Goal: Task Accomplishment & Management: Complete application form

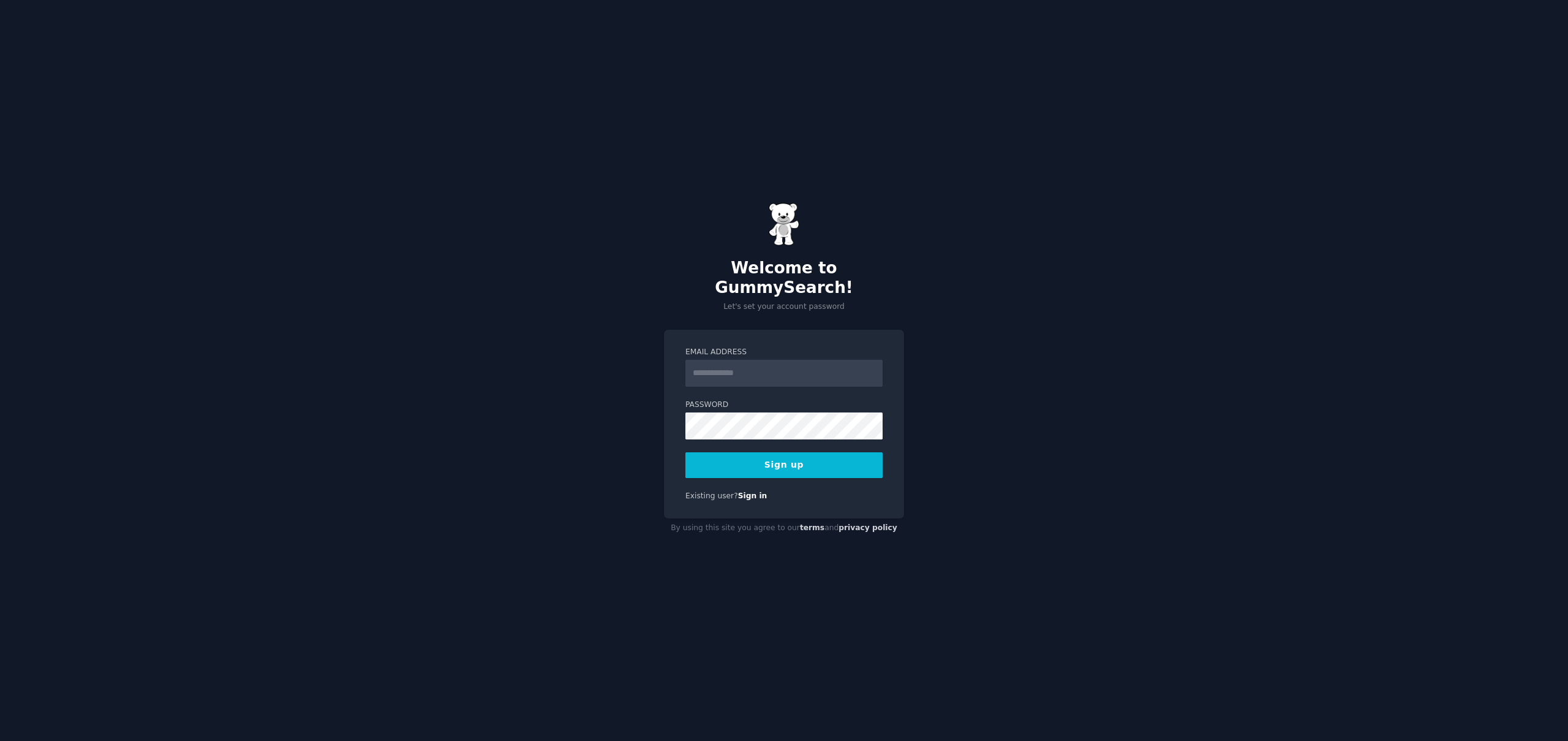
click at [776, 364] on input "Email Address" at bounding box center [784, 373] width 198 height 27
type input "**********"
click at [0, 740] on com-1password-button at bounding box center [0, 741] width 0 height 0
click at [843, 458] on button "Sign up" at bounding box center [784, 464] width 198 height 26
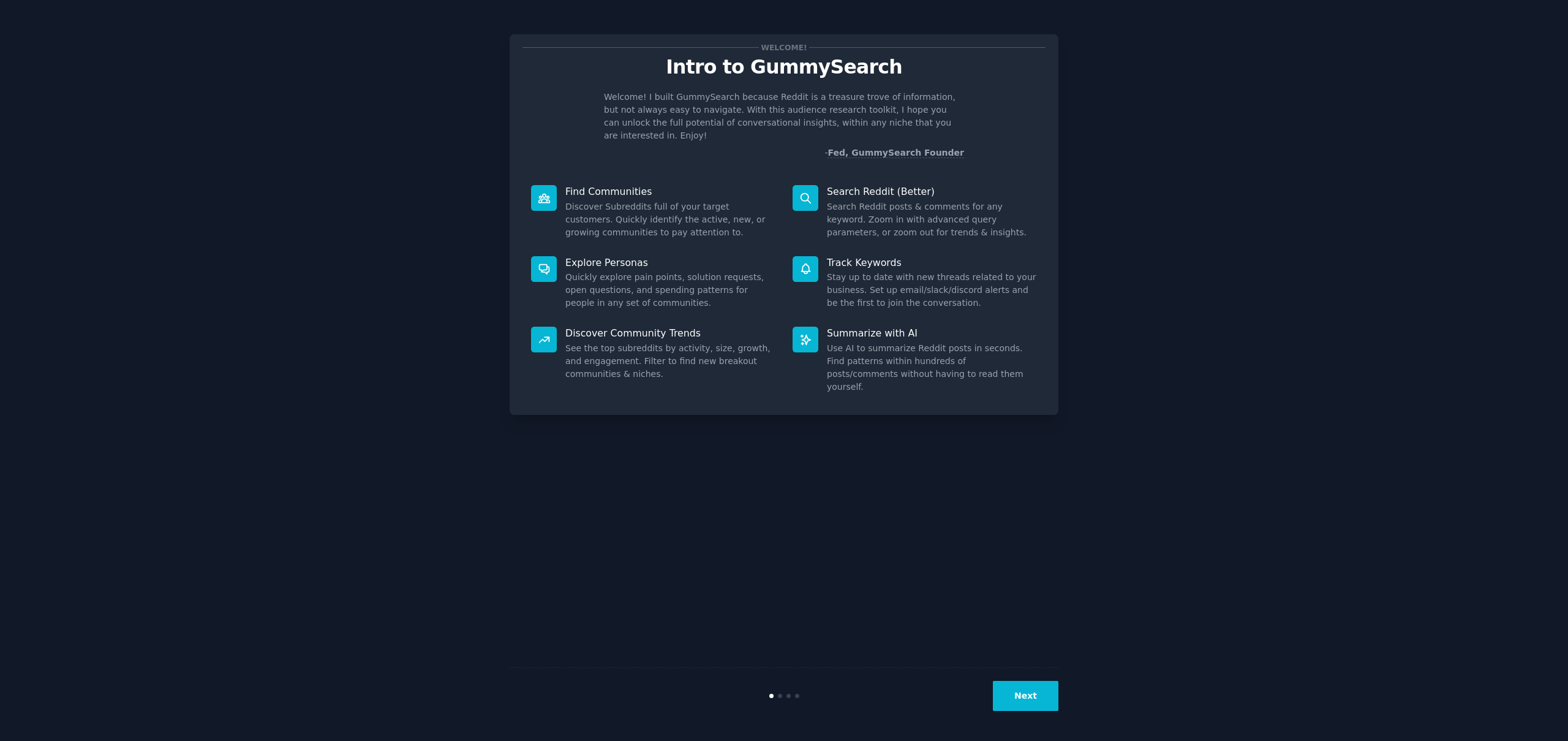
click at [1022, 700] on button "Next" at bounding box center [1025, 695] width 66 height 30
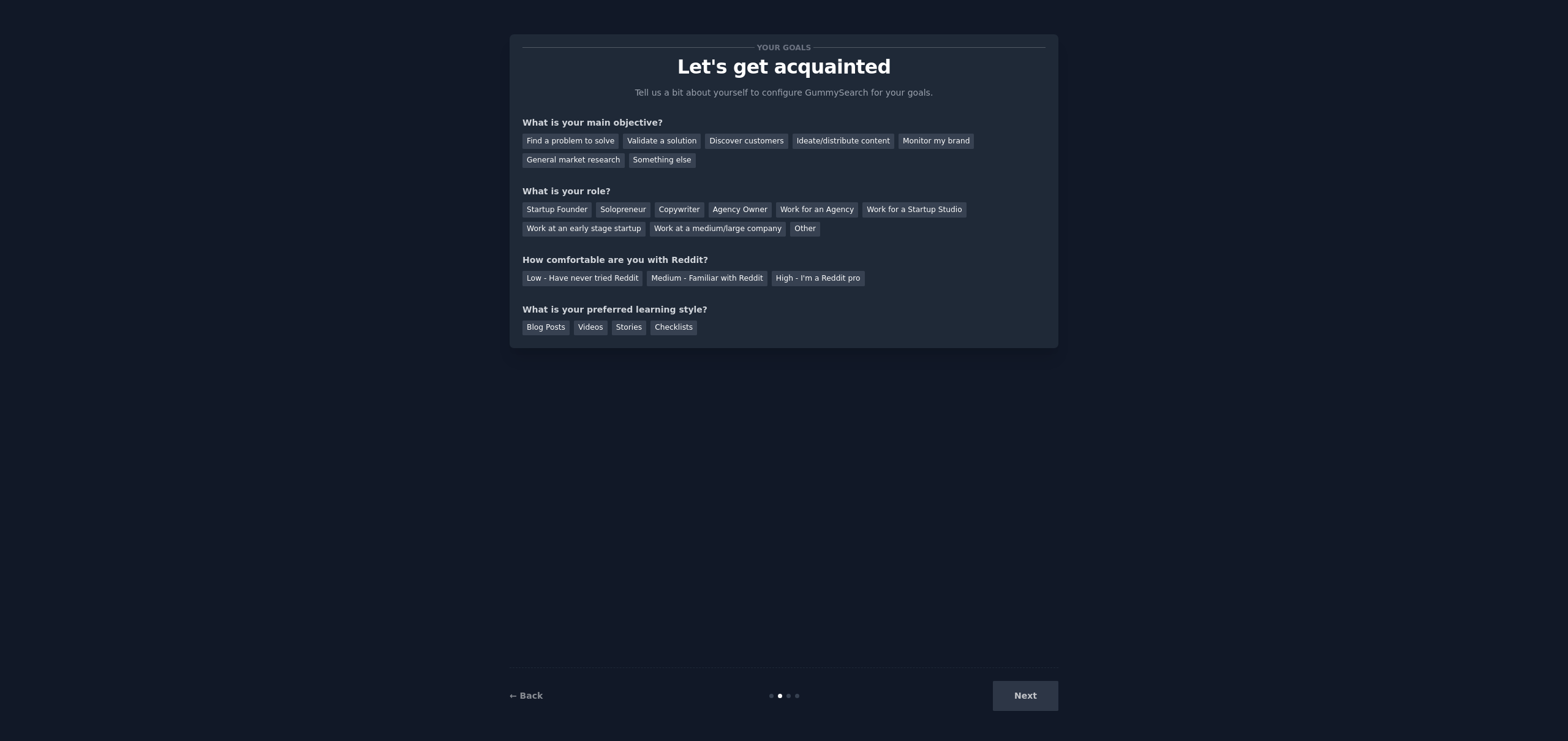
click at [1022, 700] on div "Next" at bounding box center [967, 695] width 183 height 30
drag, startPoint x: 670, startPoint y: 139, endPoint x: 601, endPoint y: 147, distance: 69.5
click at [668, 139] on div "Validate a solution" at bounding box center [662, 141] width 78 height 16
click at [597, 145] on div "Find a problem to solve" at bounding box center [570, 141] width 96 height 16
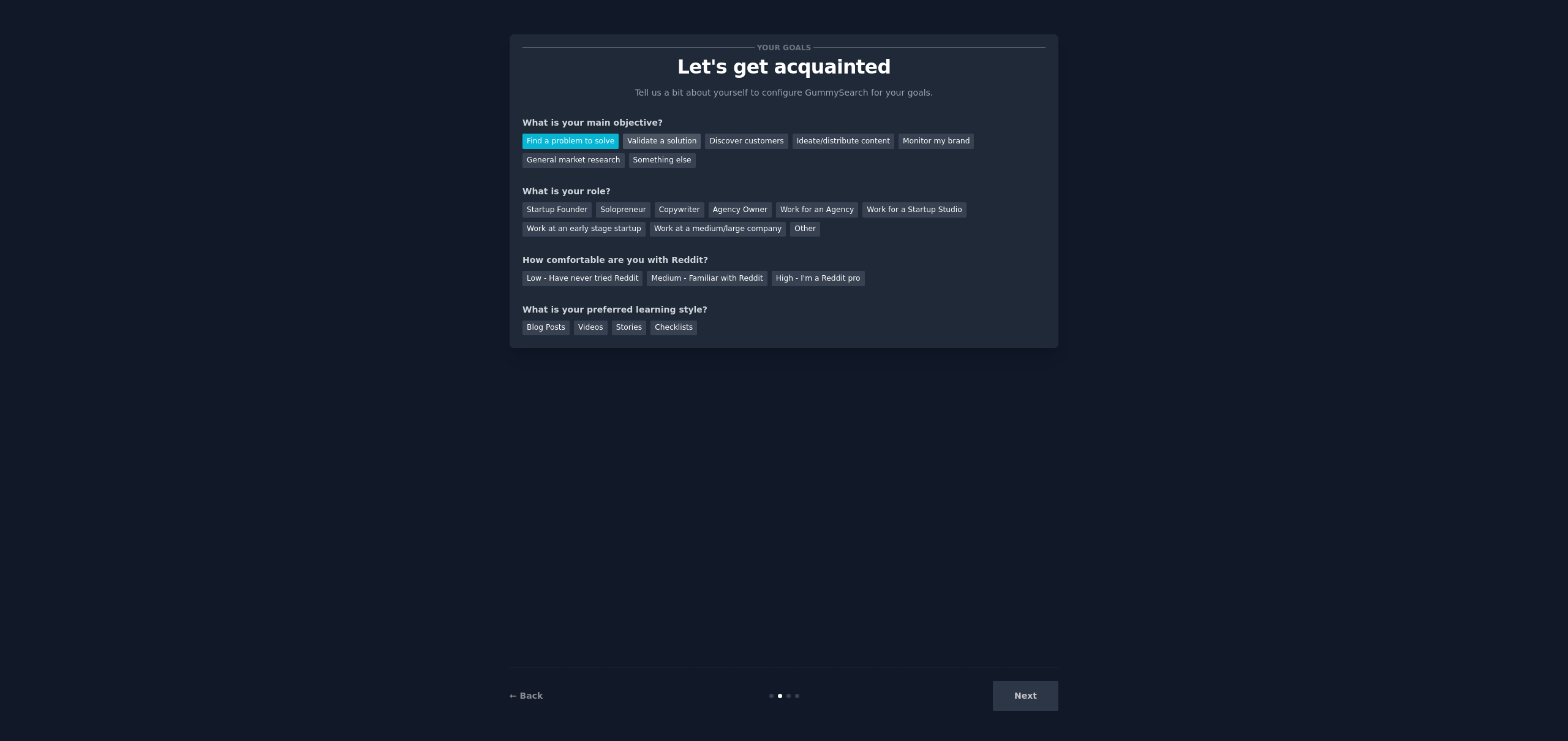
click at [660, 136] on div "Validate a solution" at bounding box center [662, 141] width 78 height 16
click at [1053, 703] on div "Next" at bounding box center [967, 695] width 183 height 30
click at [1046, 694] on div "Next" at bounding box center [967, 695] width 183 height 30
click at [796, 209] on div "Work for an Agency" at bounding box center [817, 210] width 82 height 16
click at [676, 285] on div "Medium - Familiar with Reddit" at bounding box center [707, 278] width 120 height 16
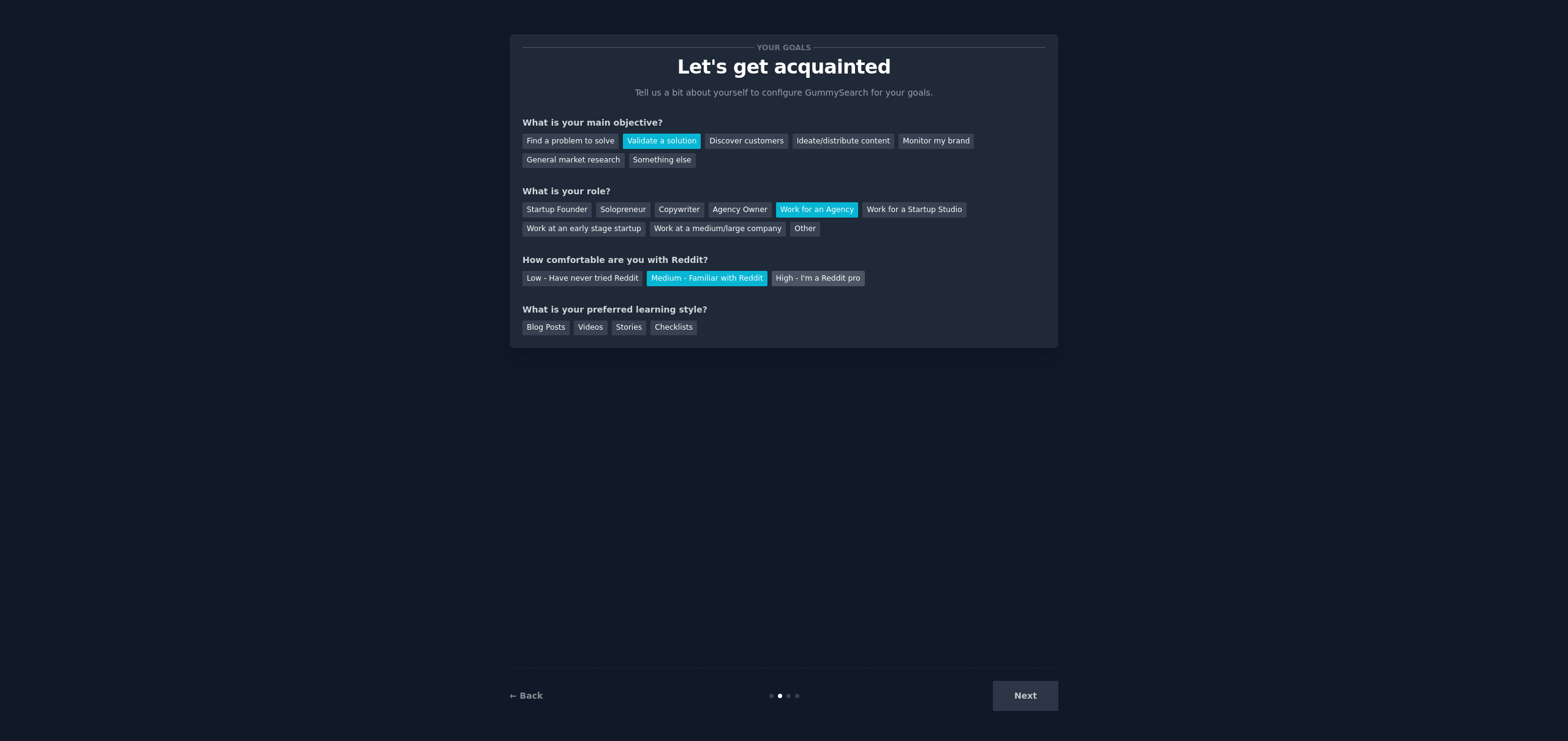
click at [797, 277] on div "High - I'm a Reddit pro" at bounding box center [818, 278] width 93 height 16
click at [636, 328] on div "Stories" at bounding box center [629, 328] width 34 height 16
click at [1052, 690] on button "Next" at bounding box center [1025, 695] width 66 height 30
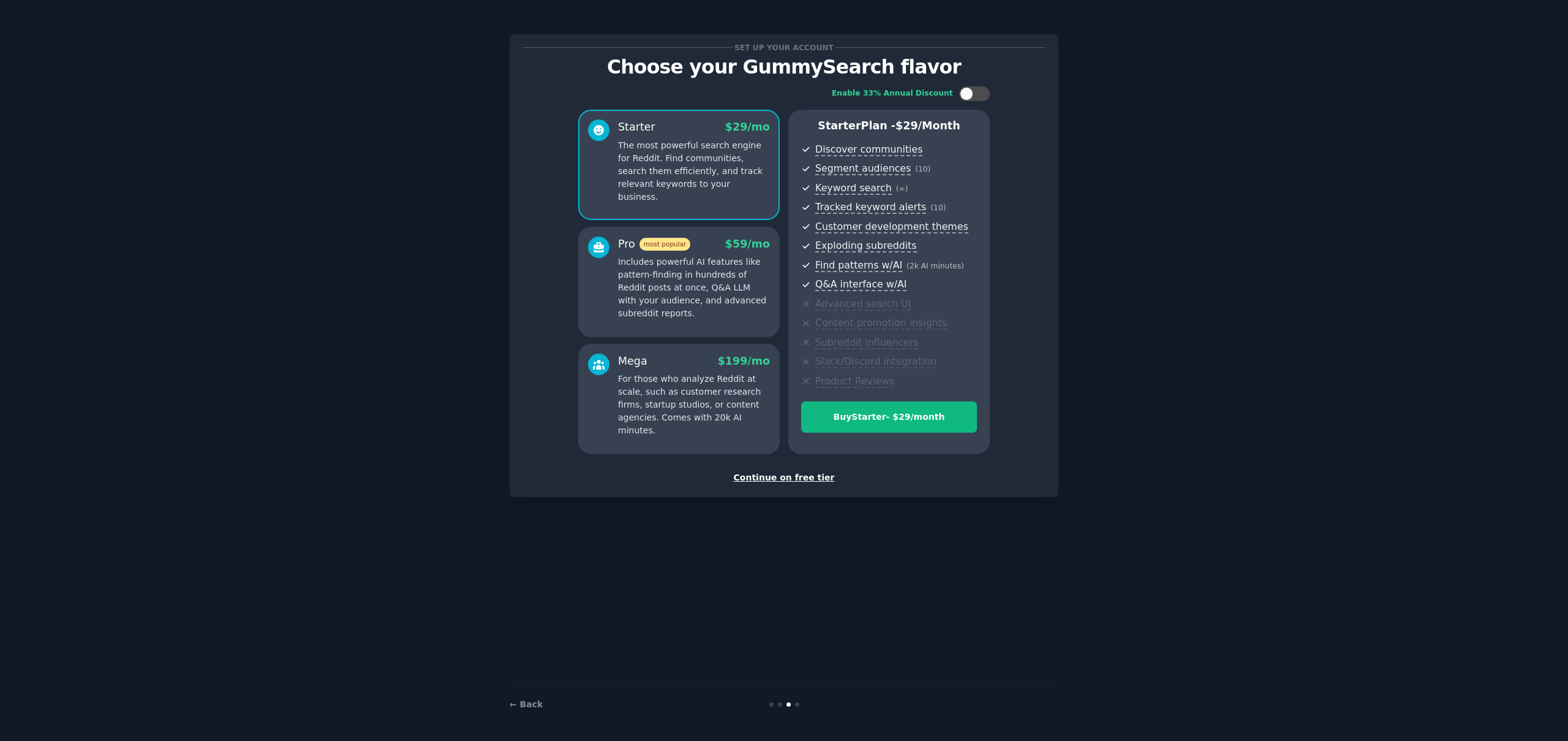
click at [813, 475] on div "Continue on free tier" at bounding box center [784, 477] width 523 height 13
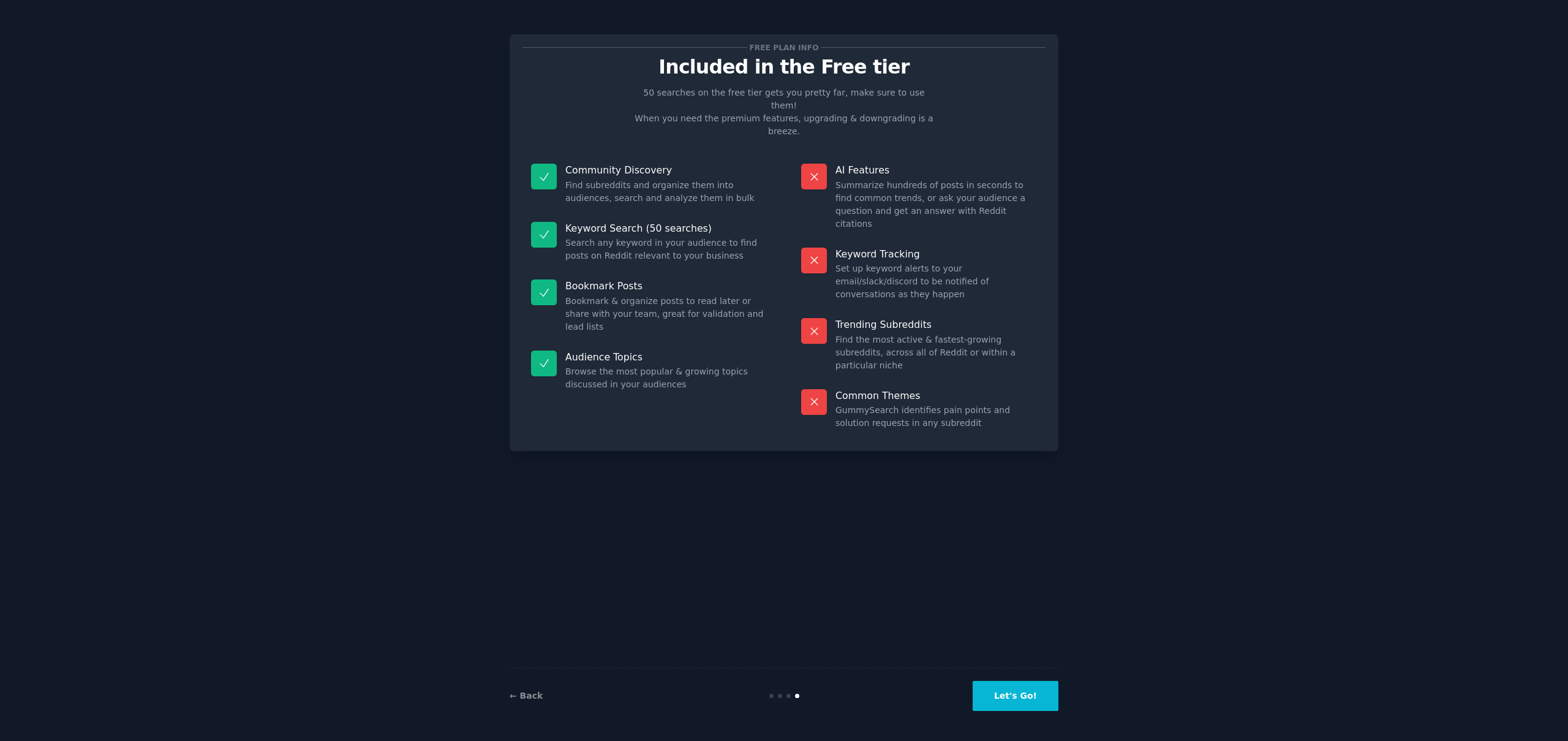
click at [1018, 702] on button "Let's Go!" at bounding box center [1015, 695] width 86 height 30
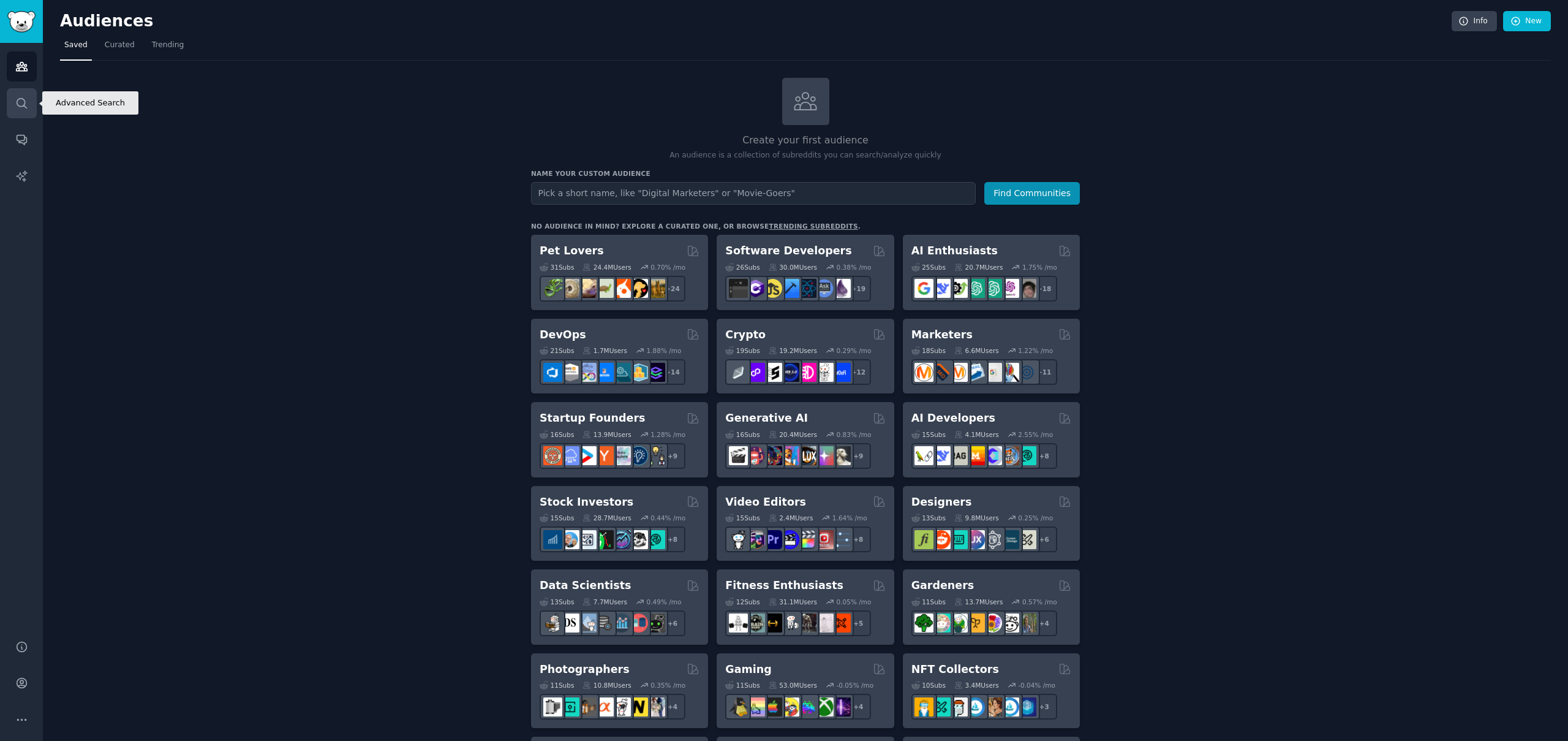
click at [22, 101] on icon "Sidebar" at bounding box center [22, 103] width 13 height 13
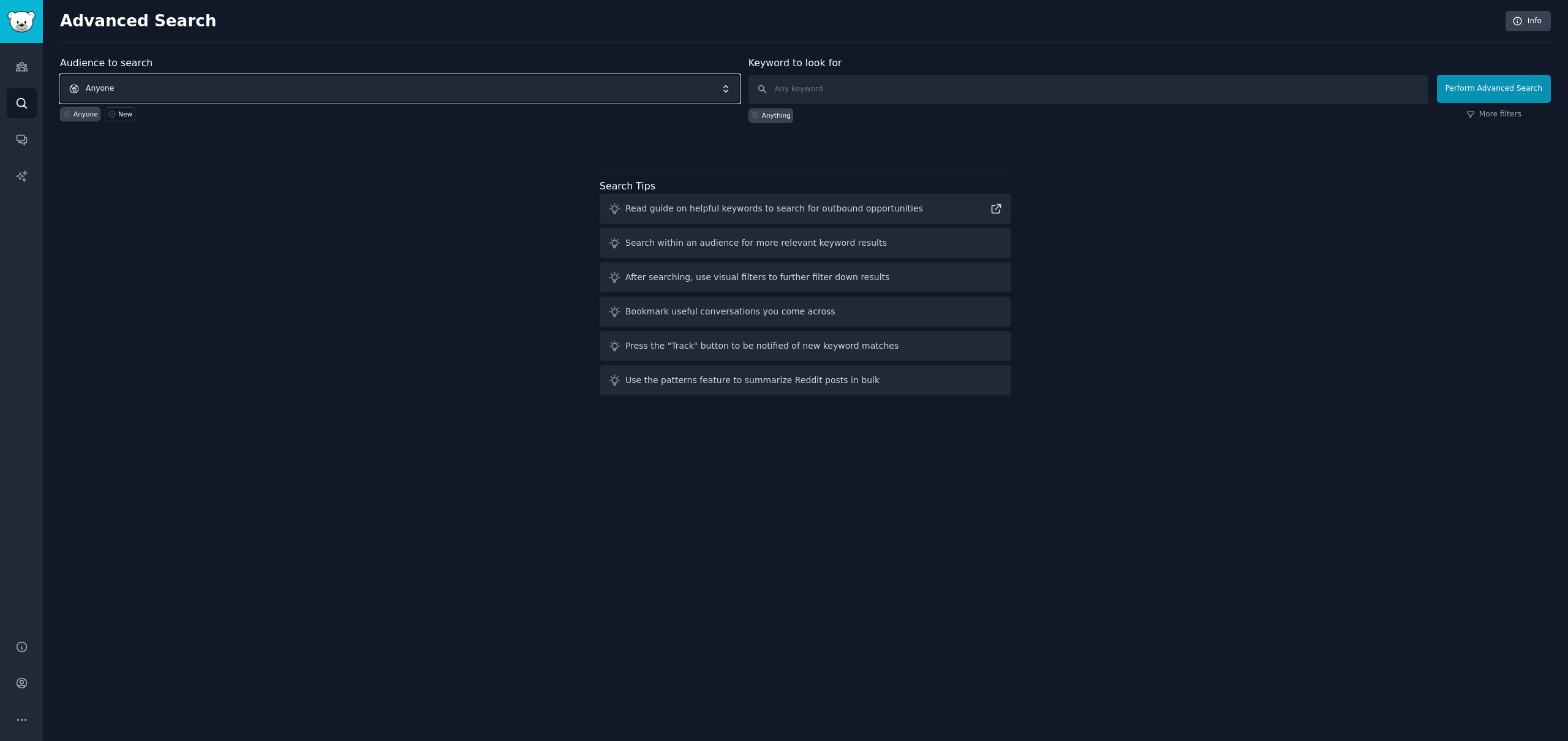
click at [251, 83] on span "Anyone" at bounding box center [399, 88] width 680 height 28
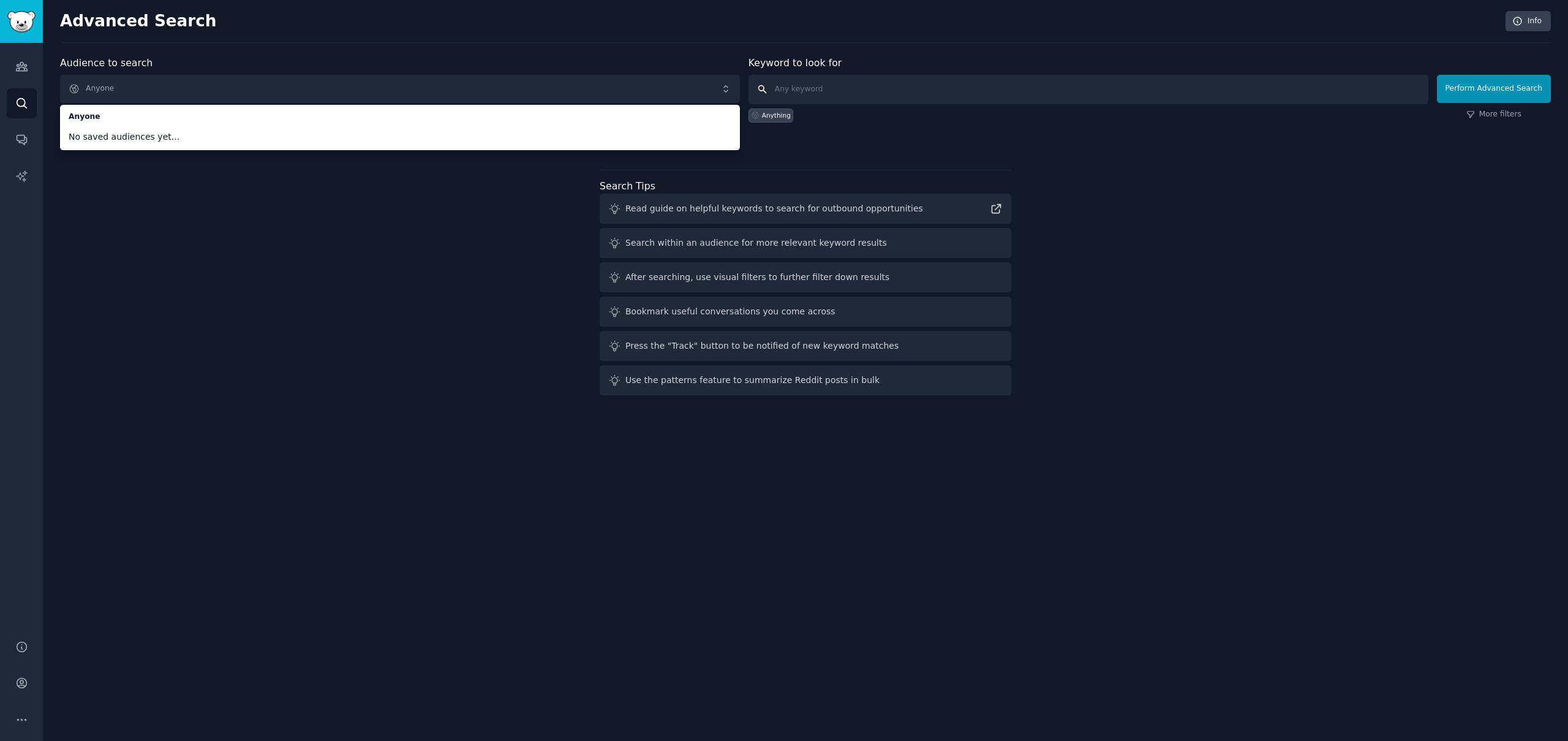
click at [878, 92] on input "text" at bounding box center [1088, 89] width 680 height 29
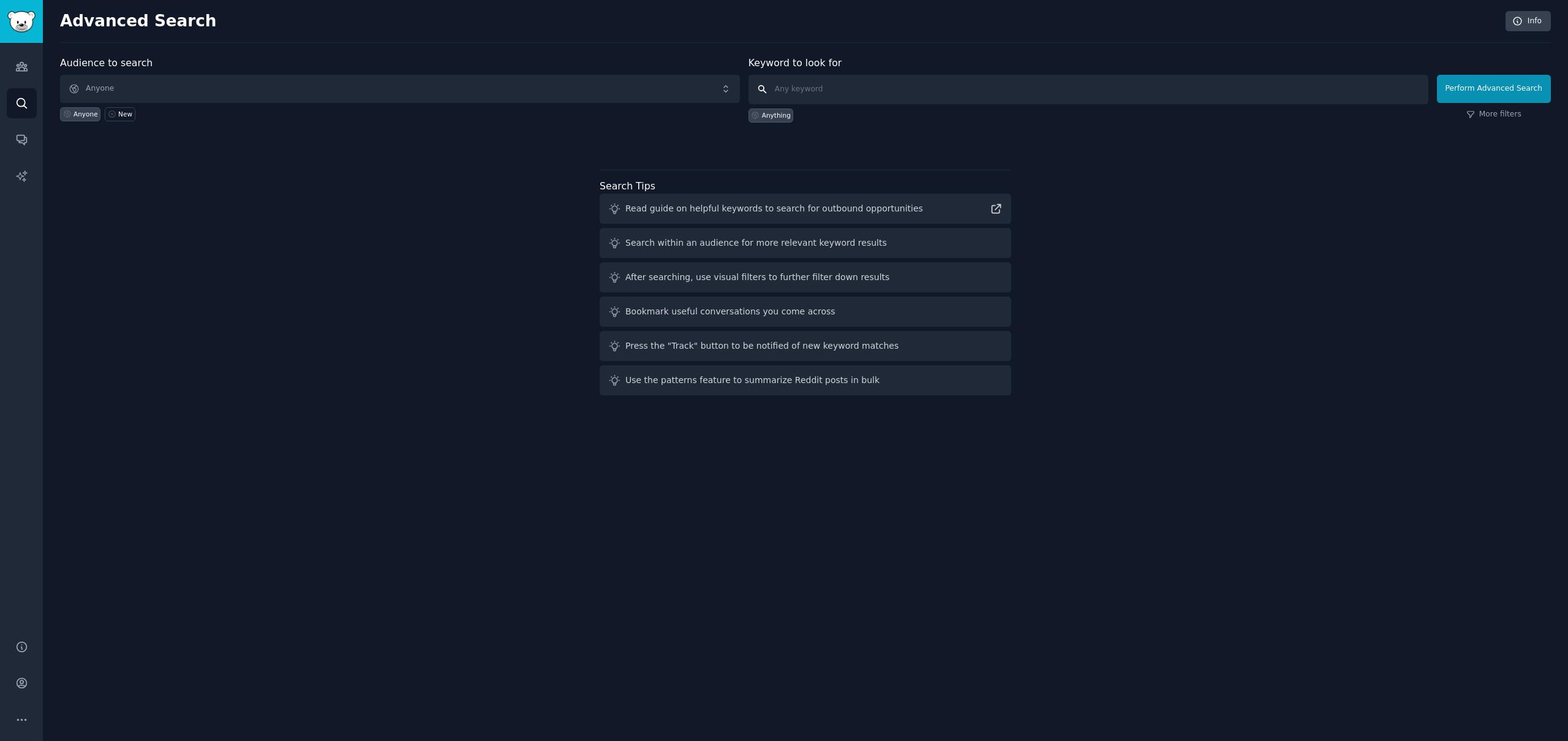
paste input "Revenue at [PERSON_NAME] system that categorizes incoming orders with a traffic…"
type input "Revenue at [PERSON_NAME] system that categorizes incoming orders with a traffic…"
click at [1480, 92] on button "Perform Advanced Search" at bounding box center [1494, 88] width 114 height 28
click at [462, 84] on span "Anyone" at bounding box center [399, 88] width 680 height 28
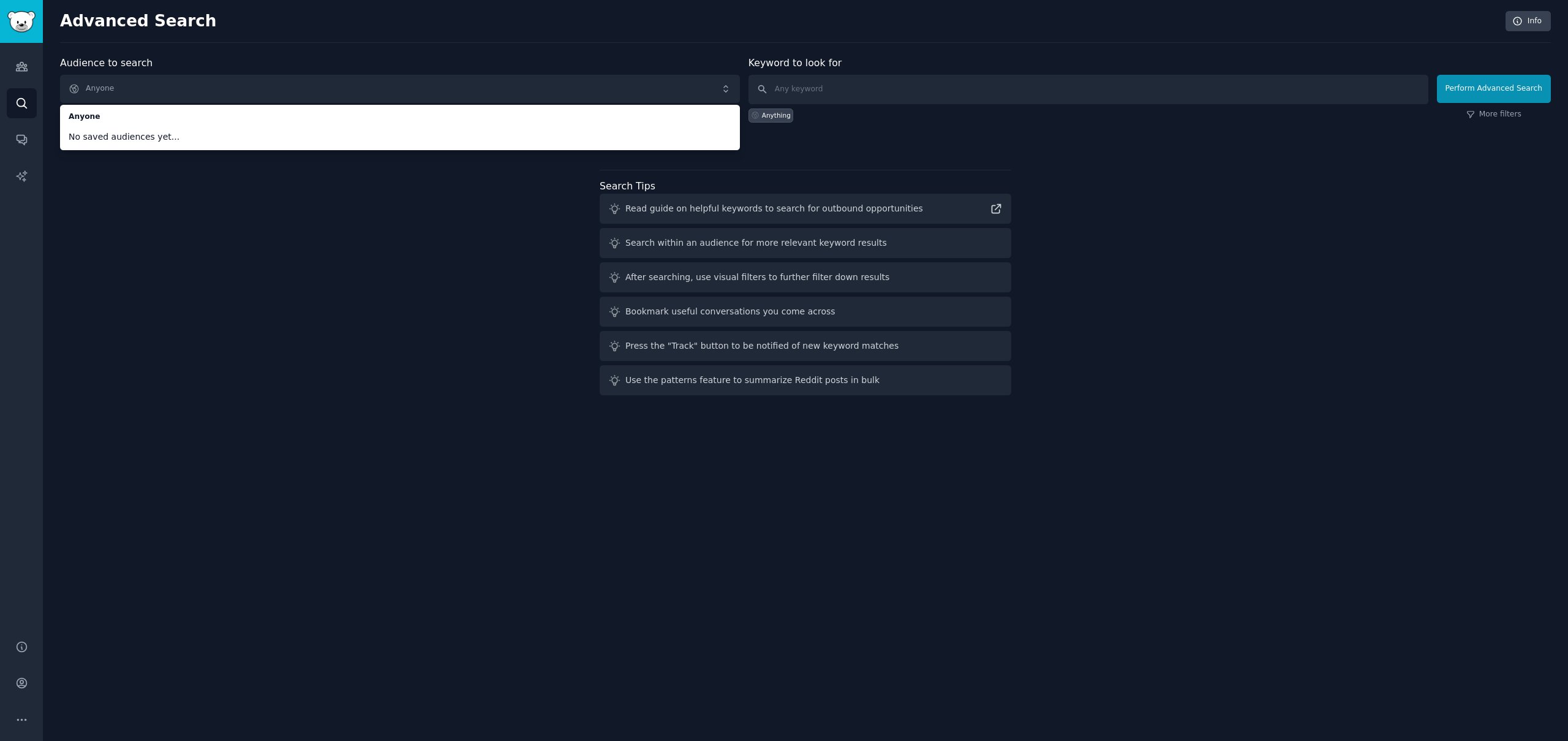
click at [335, 264] on div "Audience to search Anyone Anyone No saved audiences yet... Anyone New Keyword t…" at bounding box center [805, 228] width 1491 height 344
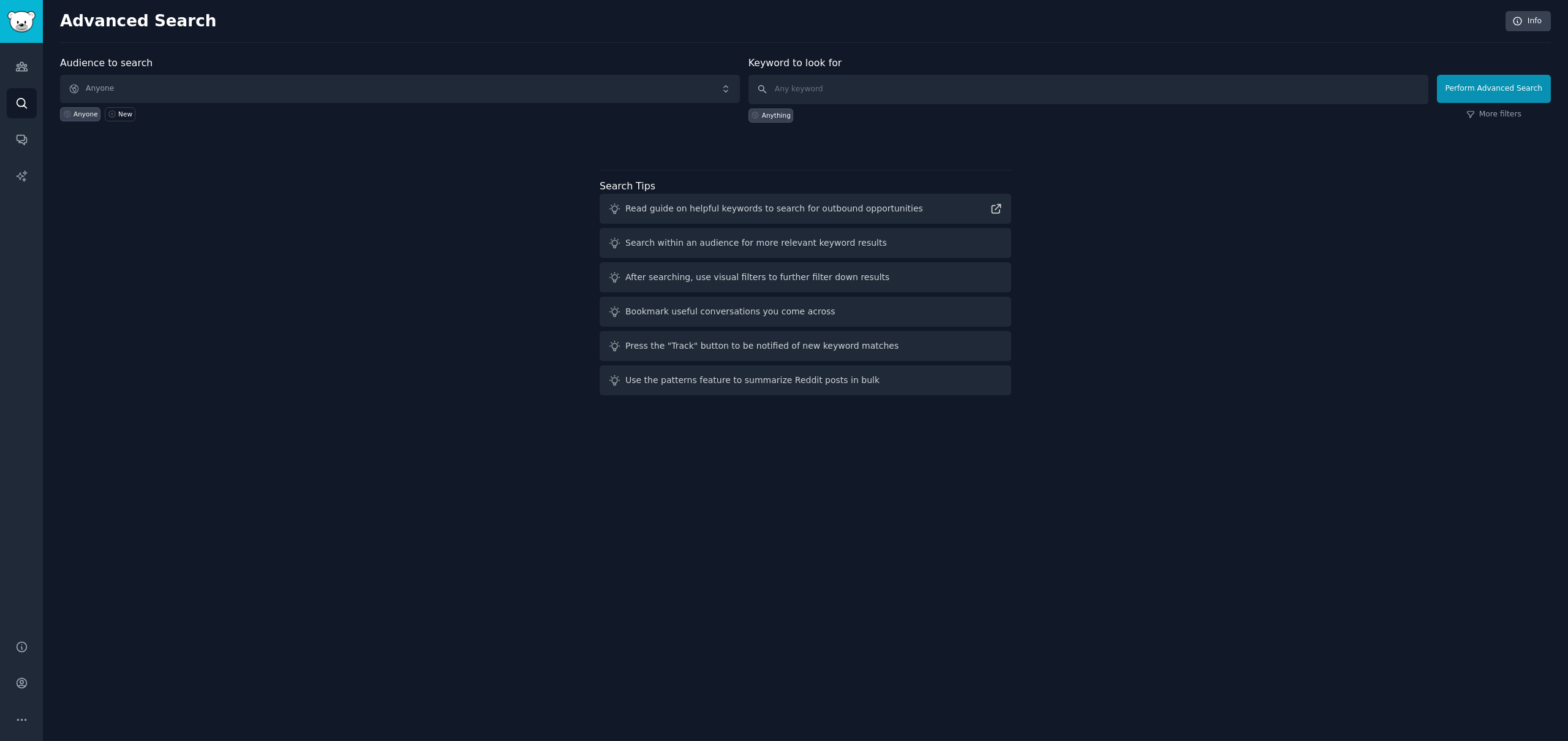
click at [782, 206] on div "Read guide on helpful keywords to search for outbound opportunities" at bounding box center [774, 209] width 298 height 13
click at [871, 84] on input "text" at bounding box center [1088, 89] width 680 height 29
click at [871, 84] on input "d" at bounding box center [1088, 89] width 680 height 29
type input "fd"
click at [19, 155] on div "Audiences Search Conversations AI Reports" at bounding box center [21, 333] width 43 height 582
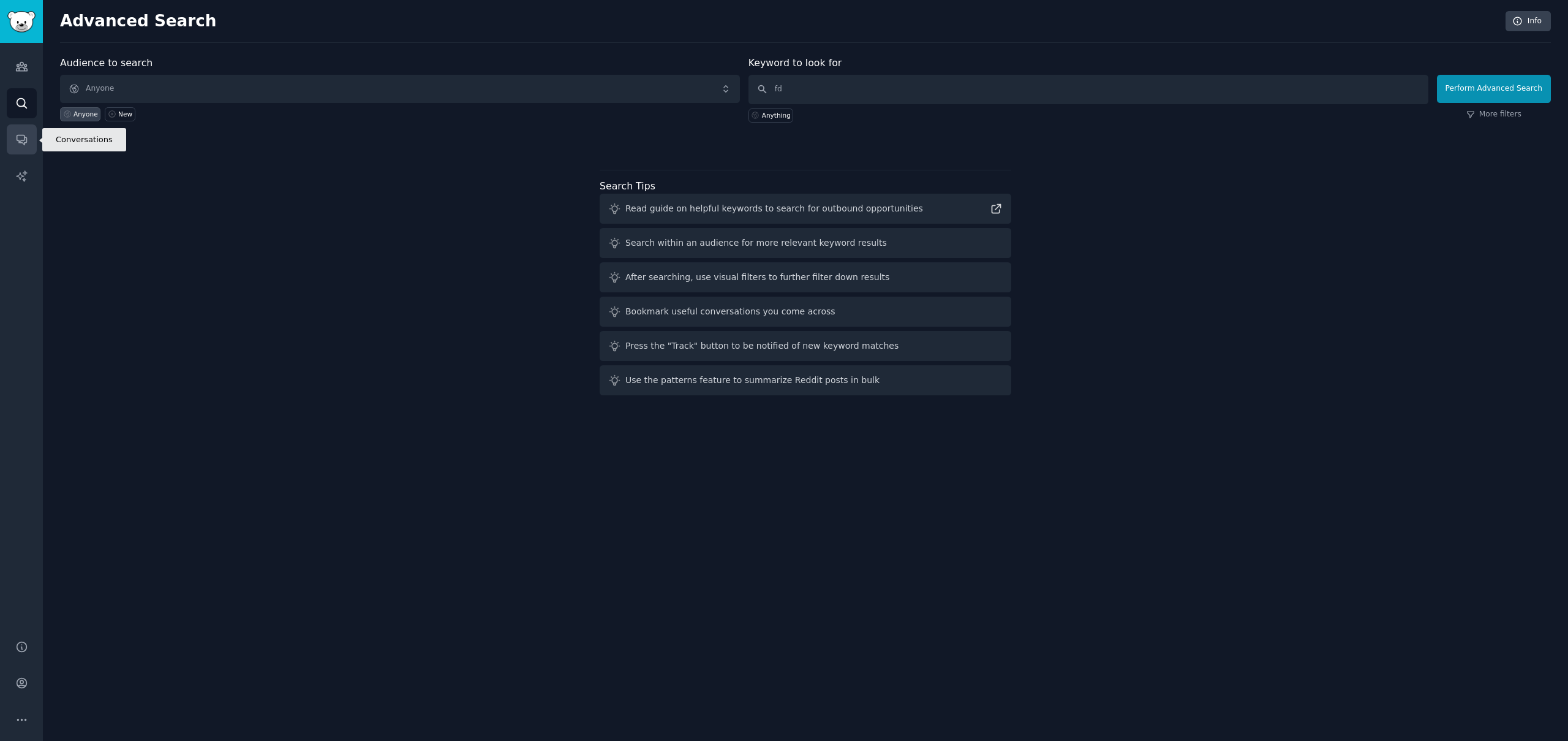
click at [22, 148] on link "Conversations" at bounding box center [22, 139] width 30 height 30
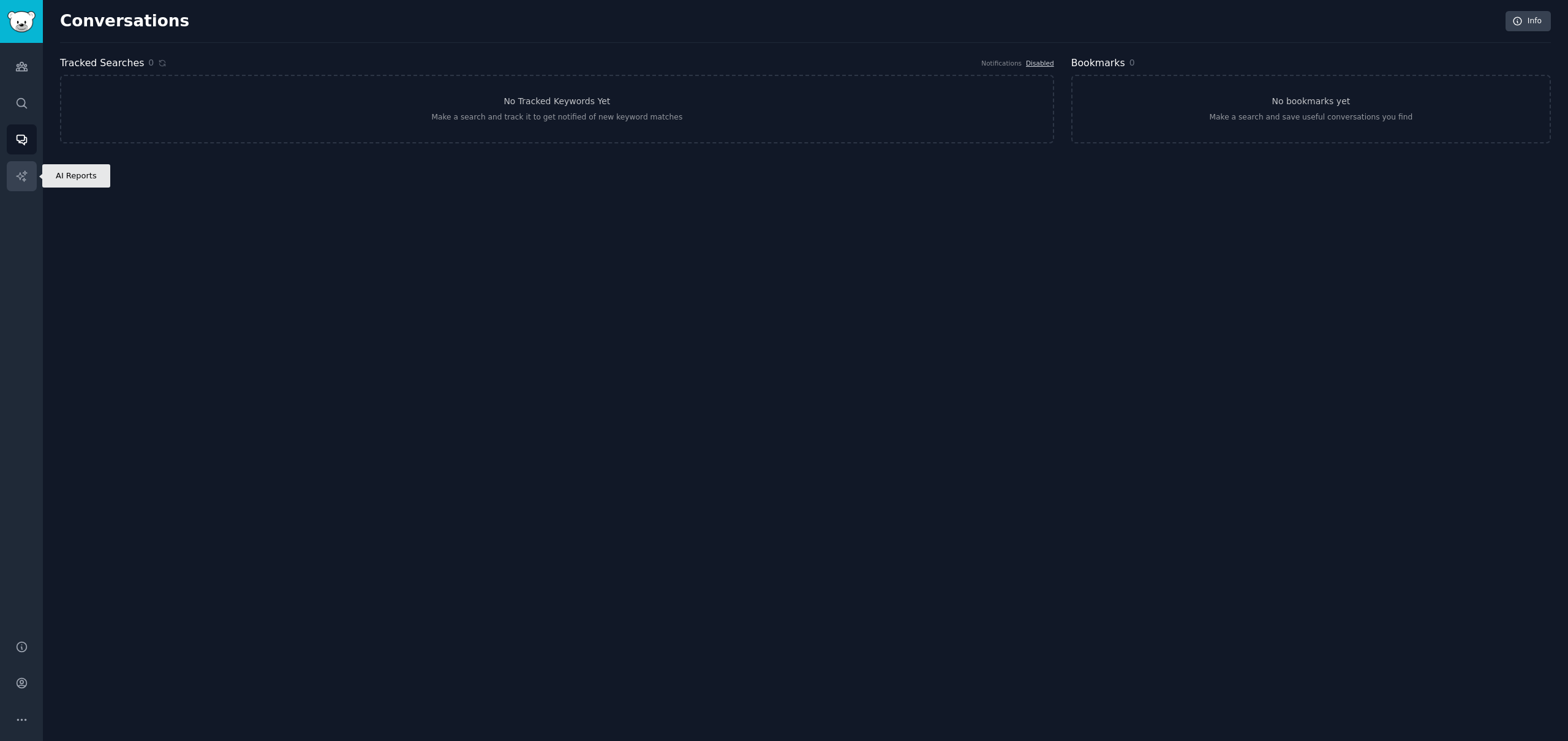
click at [23, 176] on icon "Sidebar" at bounding box center [22, 176] width 13 height 13
click at [26, 147] on link "Conversations" at bounding box center [22, 139] width 30 height 30
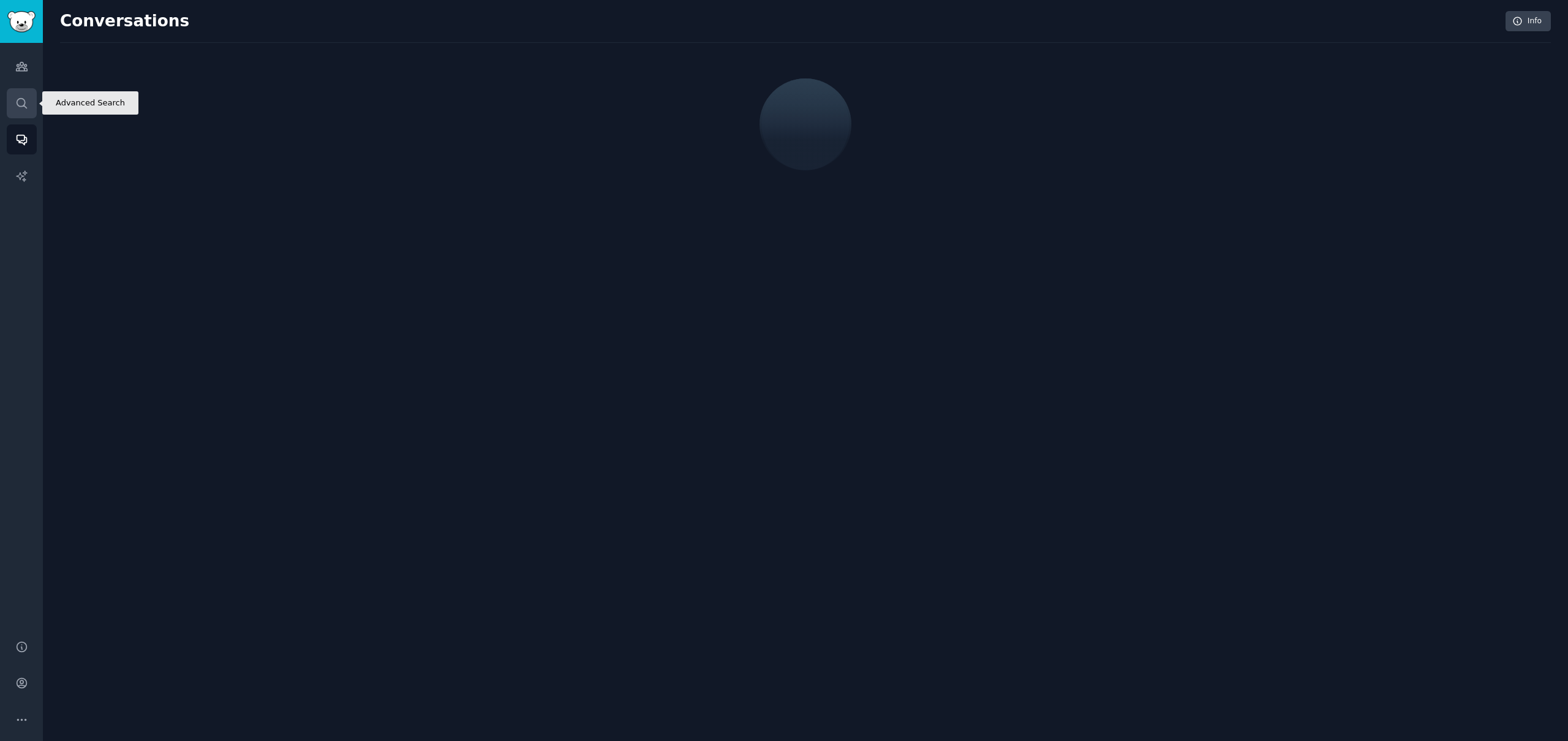
click at [26, 112] on link "Search" at bounding box center [22, 103] width 30 height 30
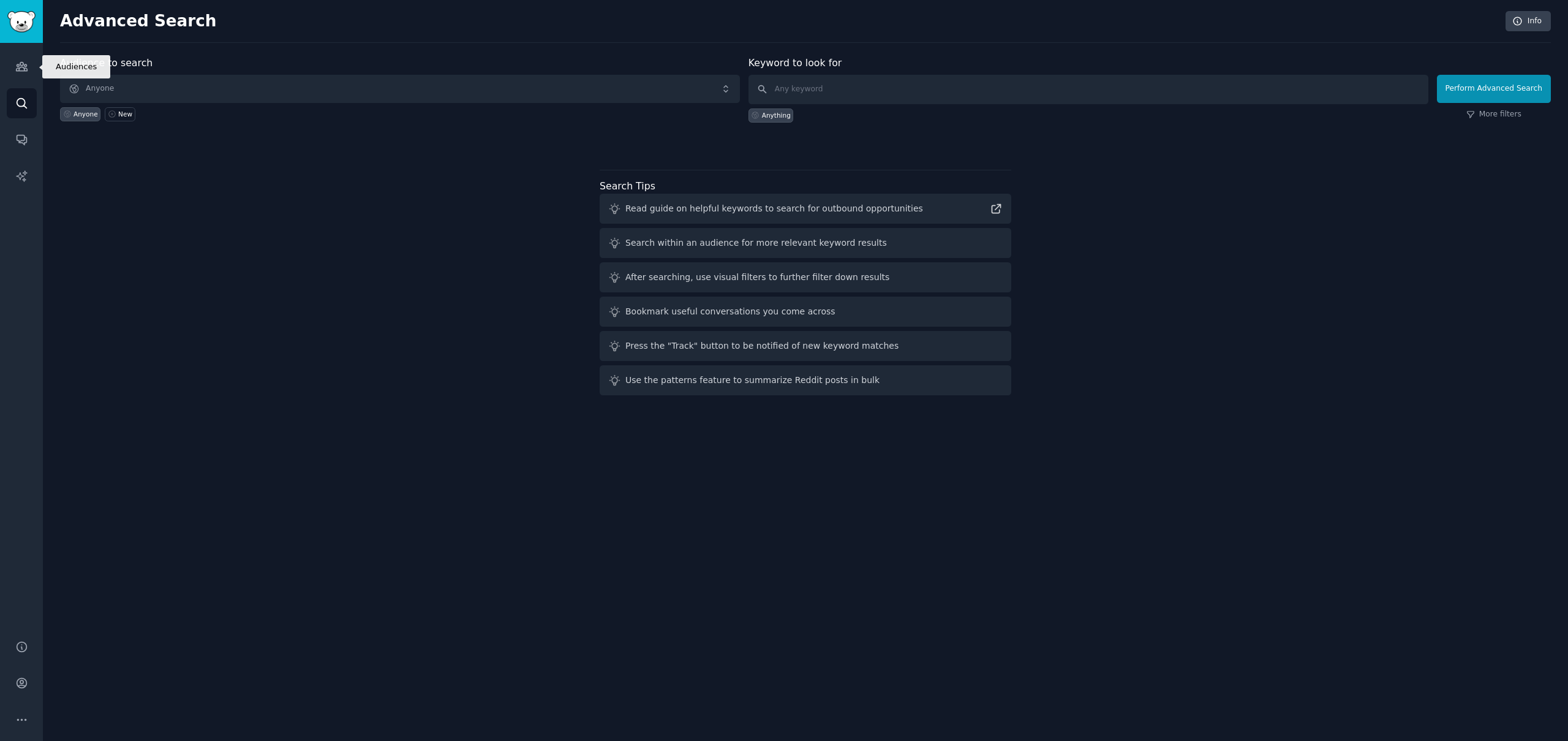
click at [19, 58] on link "Audiences" at bounding box center [22, 66] width 30 height 30
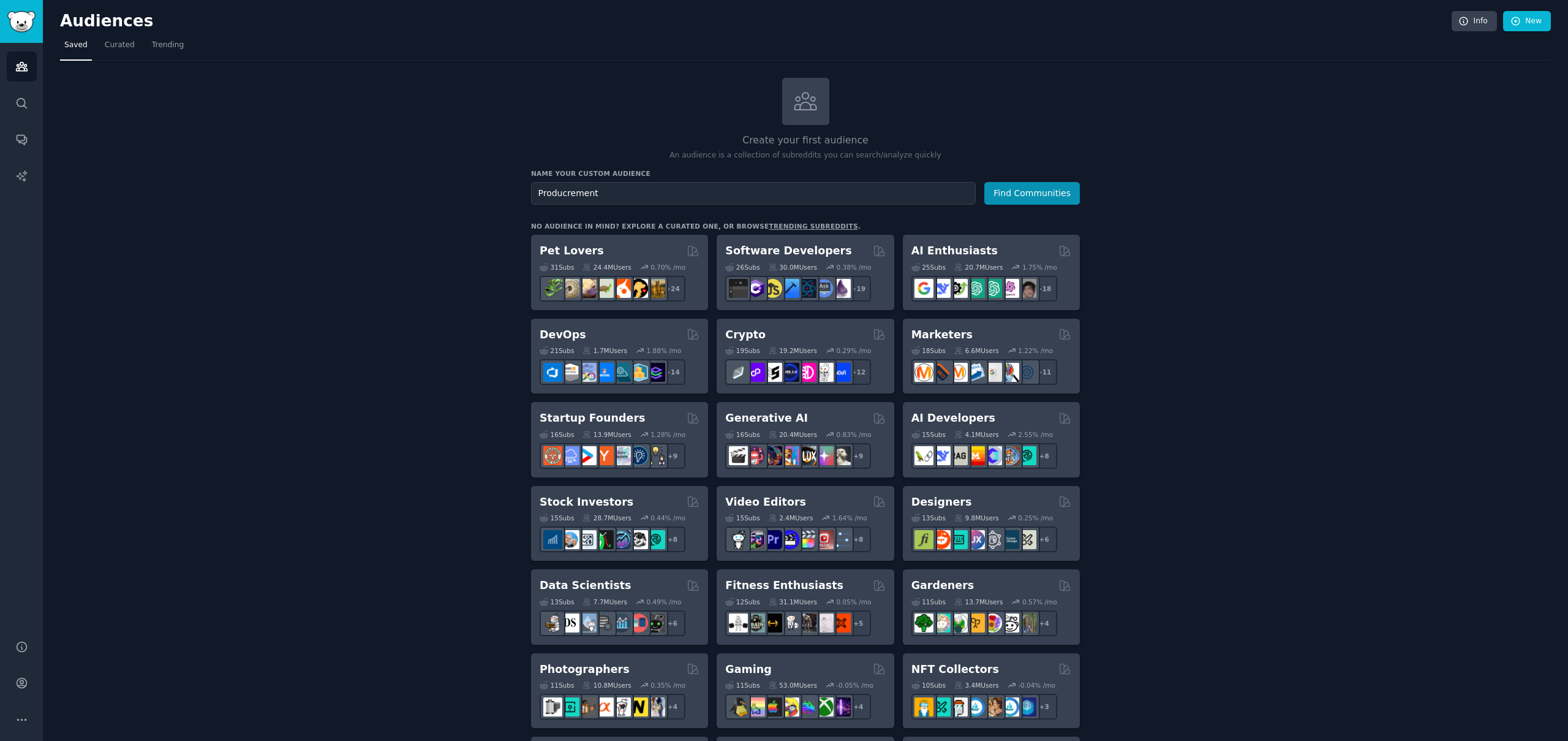
type input "Producrement"
click at [984, 182] on button "Find Communities" at bounding box center [1032, 193] width 95 height 22
type input "procurement"
click at [994, 188] on button "Find Communities" at bounding box center [1032, 193] width 95 height 22
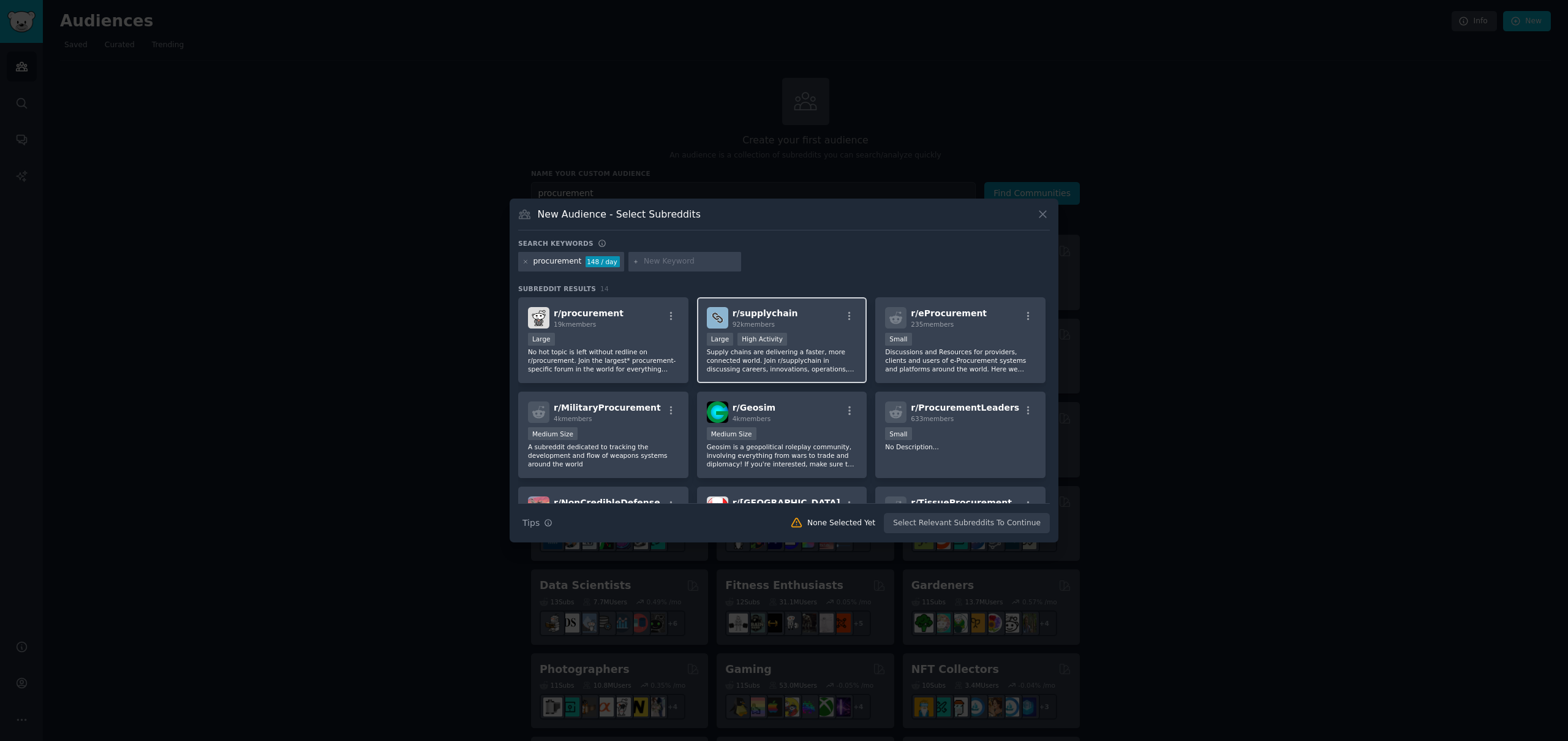
click at [793, 352] on p "Supply chains are delivering a faster, more connected world. Join r/supplychain…" at bounding box center [782, 360] width 150 height 26
click at [1022, 529] on button "Create Audience" at bounding box center [1010, 523] width 81 height 21
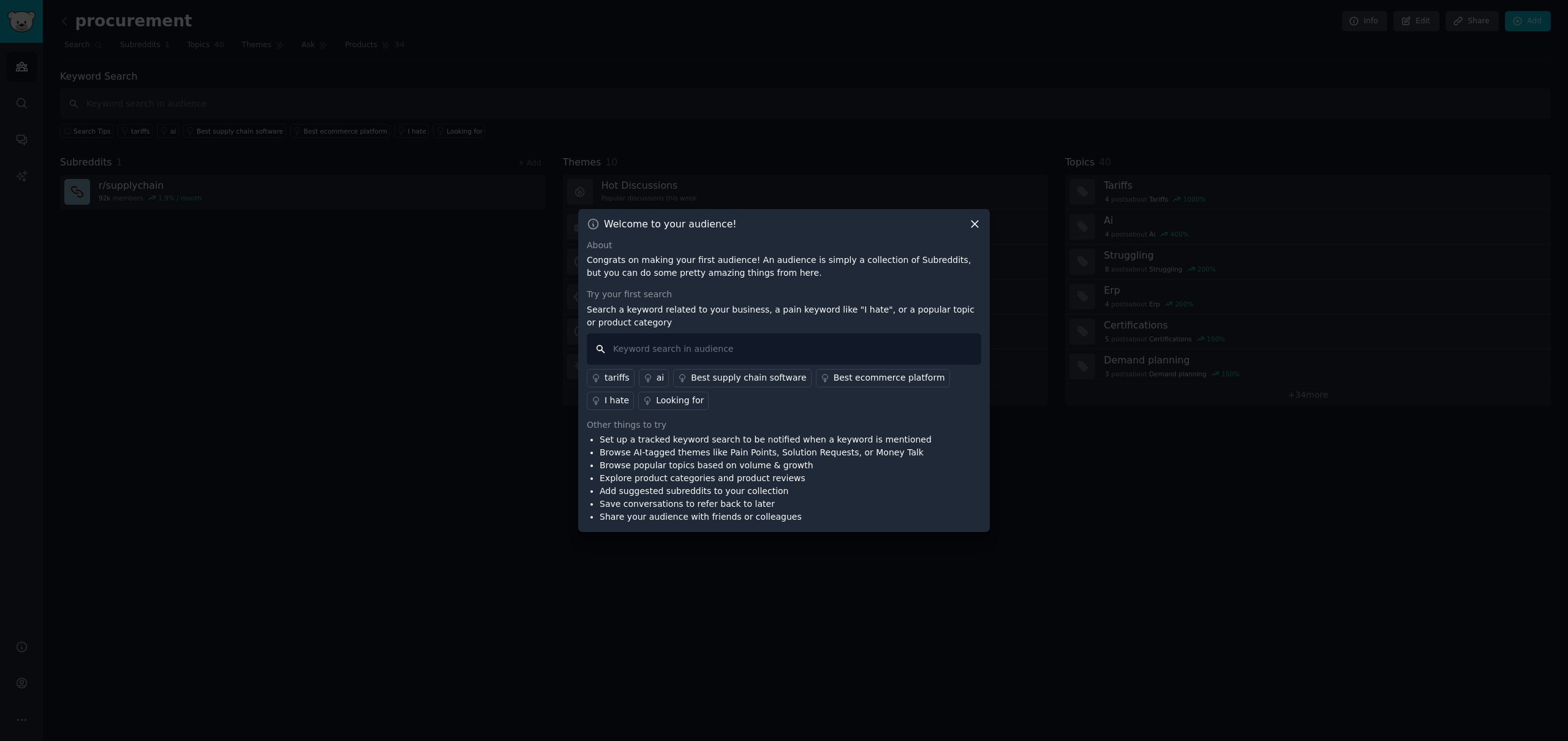
click at [692, 346] on input "text" at bounding box center [784, 349] width 395 height 31
type input "software"
click at [617, 399] on div "I hate" at bounding box center [617, 400] width 25 height 13
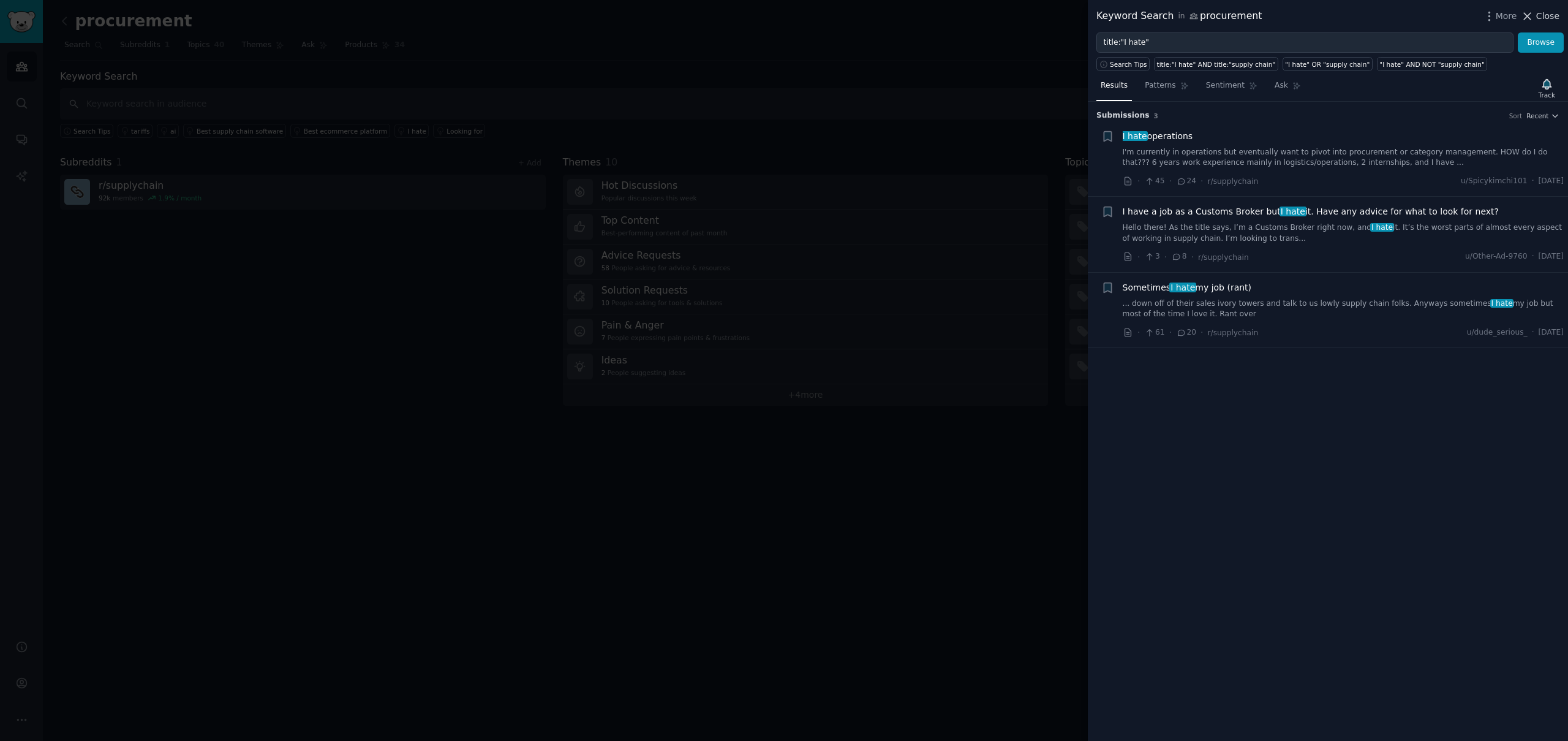
click at [1538, 12] on span "Close" at bounding box center [1548, 16] width 23 height 13
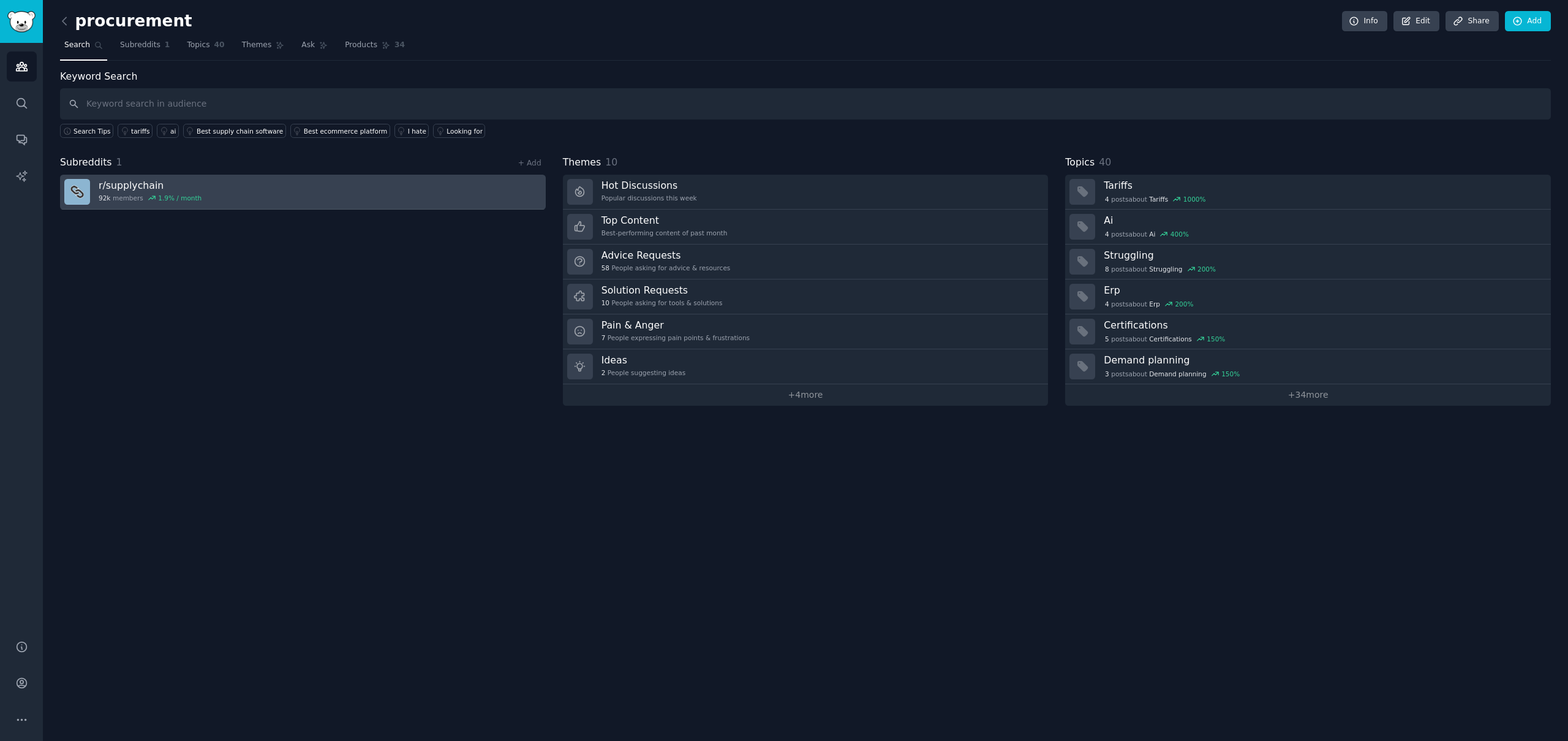
click at [305, 182] on link "r/ supplychain 92k members 1.9 % / month" at bounding box center [302, 191] width 486 height 35
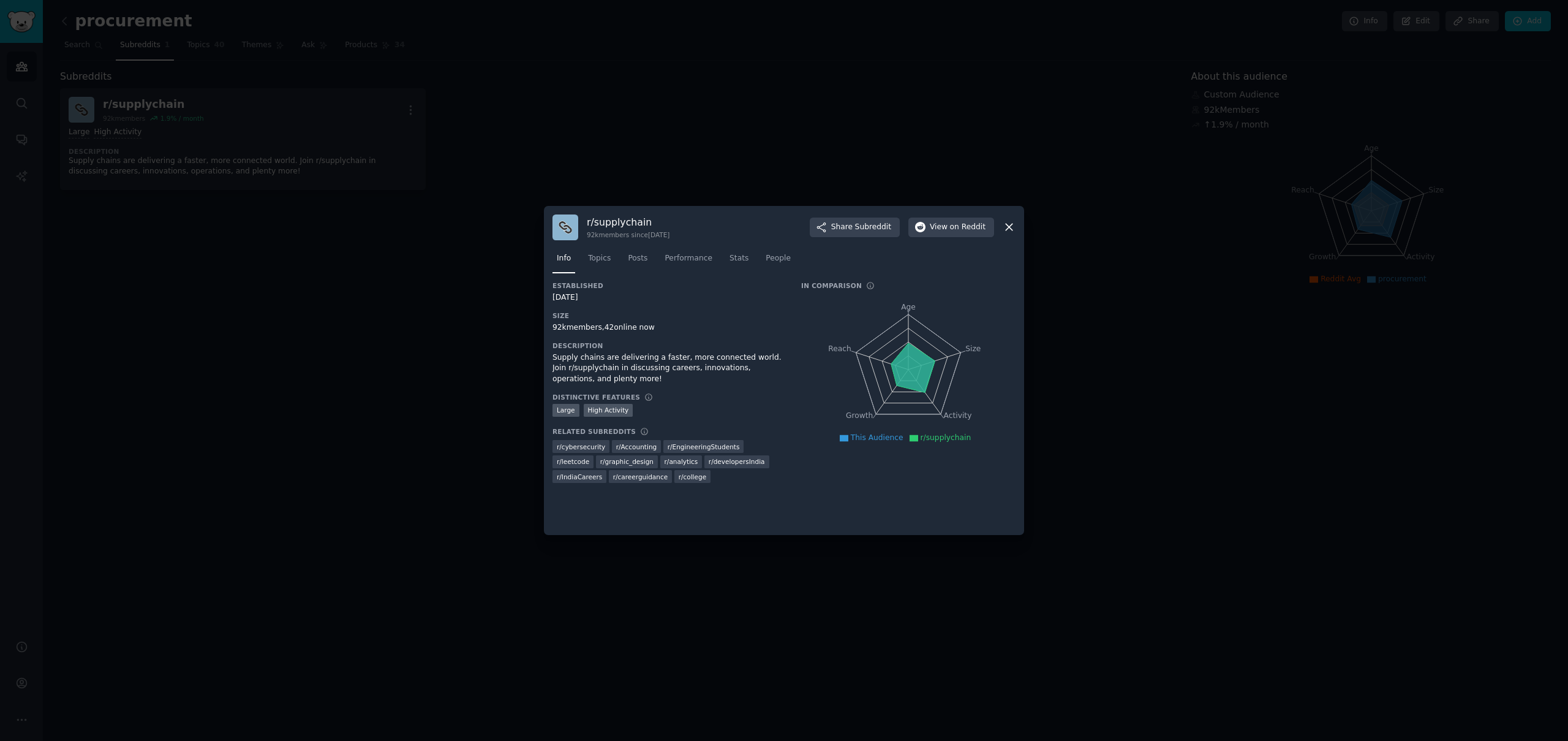
click at [691, 136] on div at bounding box center [784, 370] width 1568 height 741
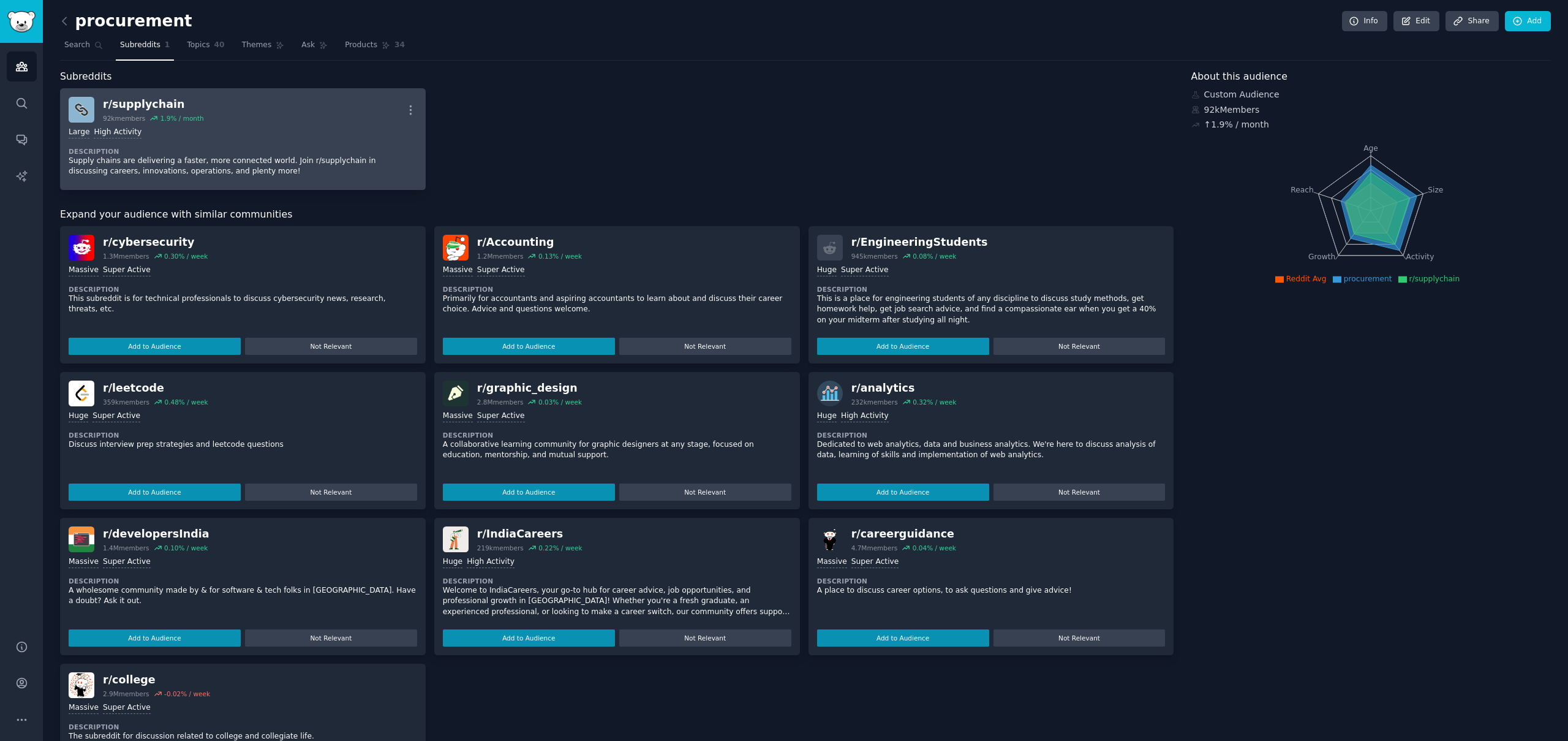
click at [285, 125] on div "Large High Activity Description Supply chains are delivering a faster, more con…" at bounding box center [243, 152] width 349 height 59
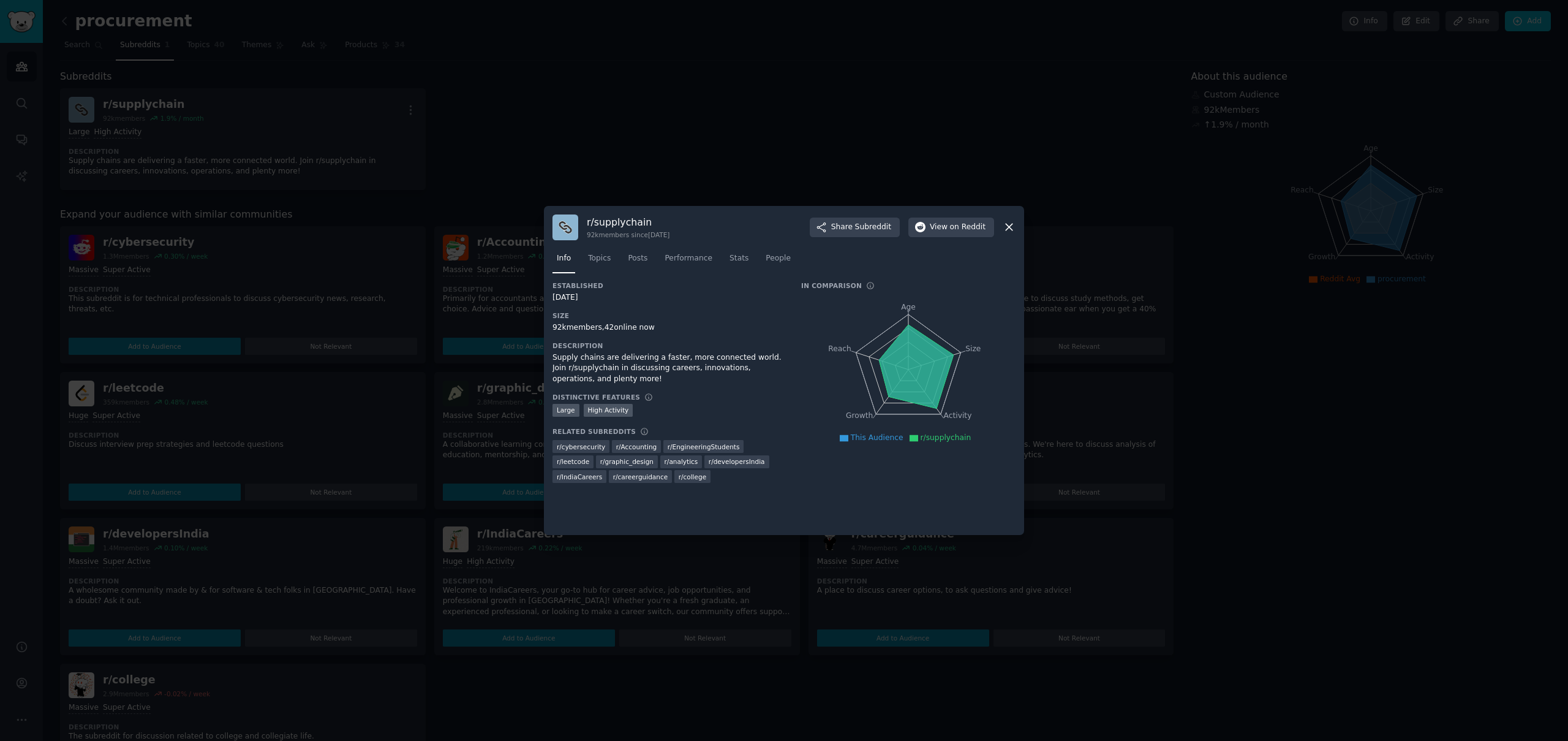
drag, startPoint x: 984, startPoint y: 141, endPoint x: 976, endPoint y: 140, distance: 8.1
click at [983, 140] on div at bounding box center [784, 370] width 1568 height 741
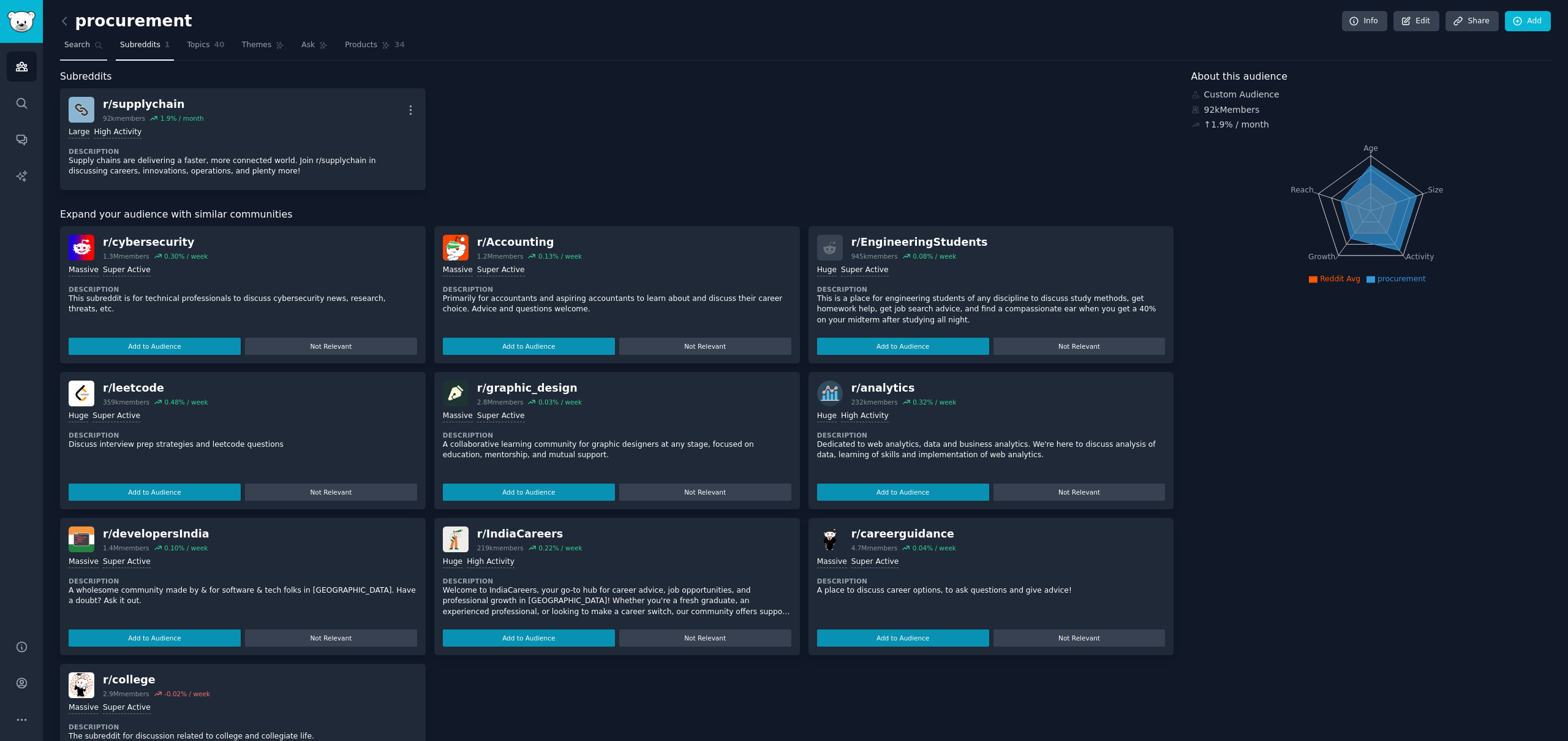
click at [67, 37] on link "Search" at bounding box center [83, 48] width 47 height 25
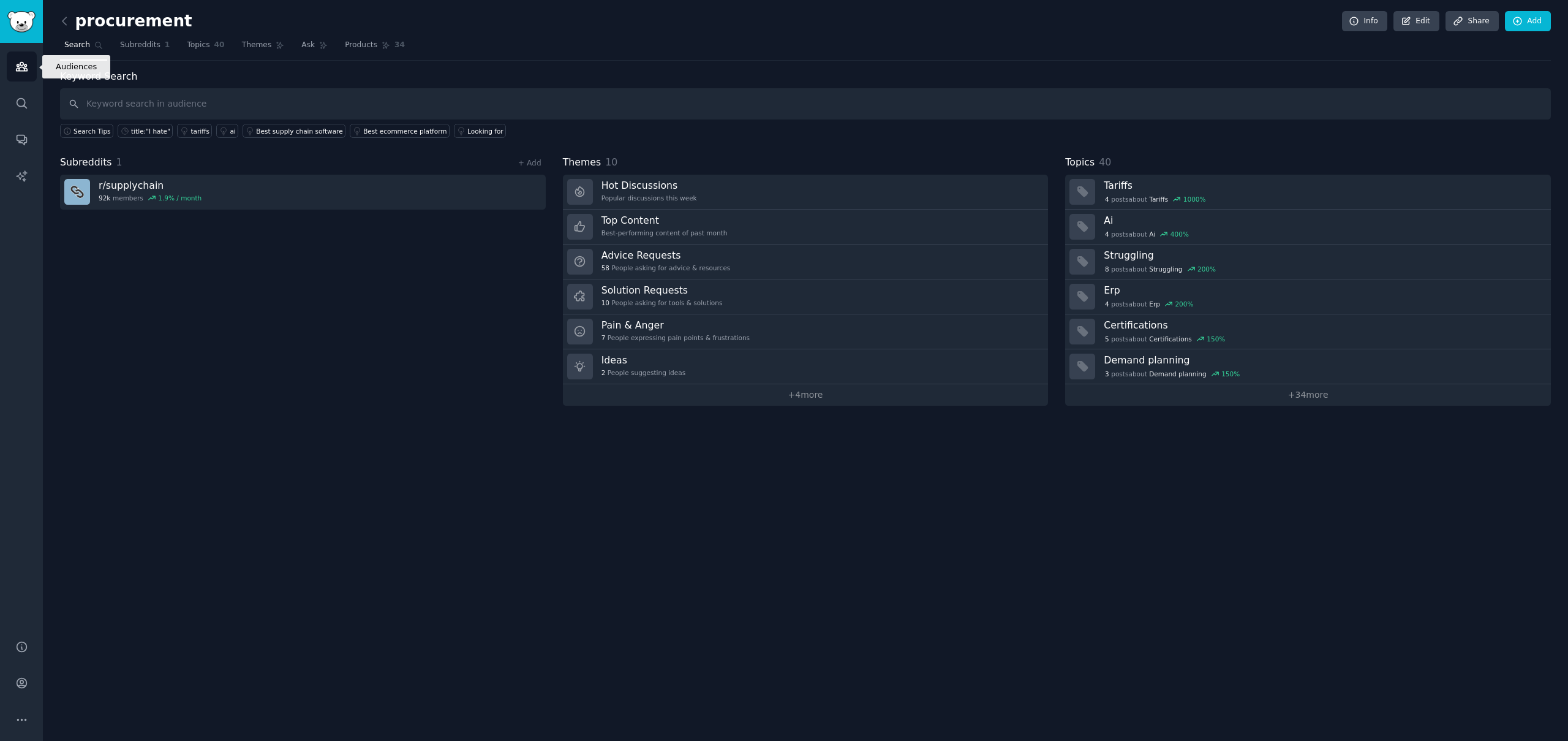
click at [9, 67] on link "Audiences" at bounding box center [22, 66] width 30 height 30
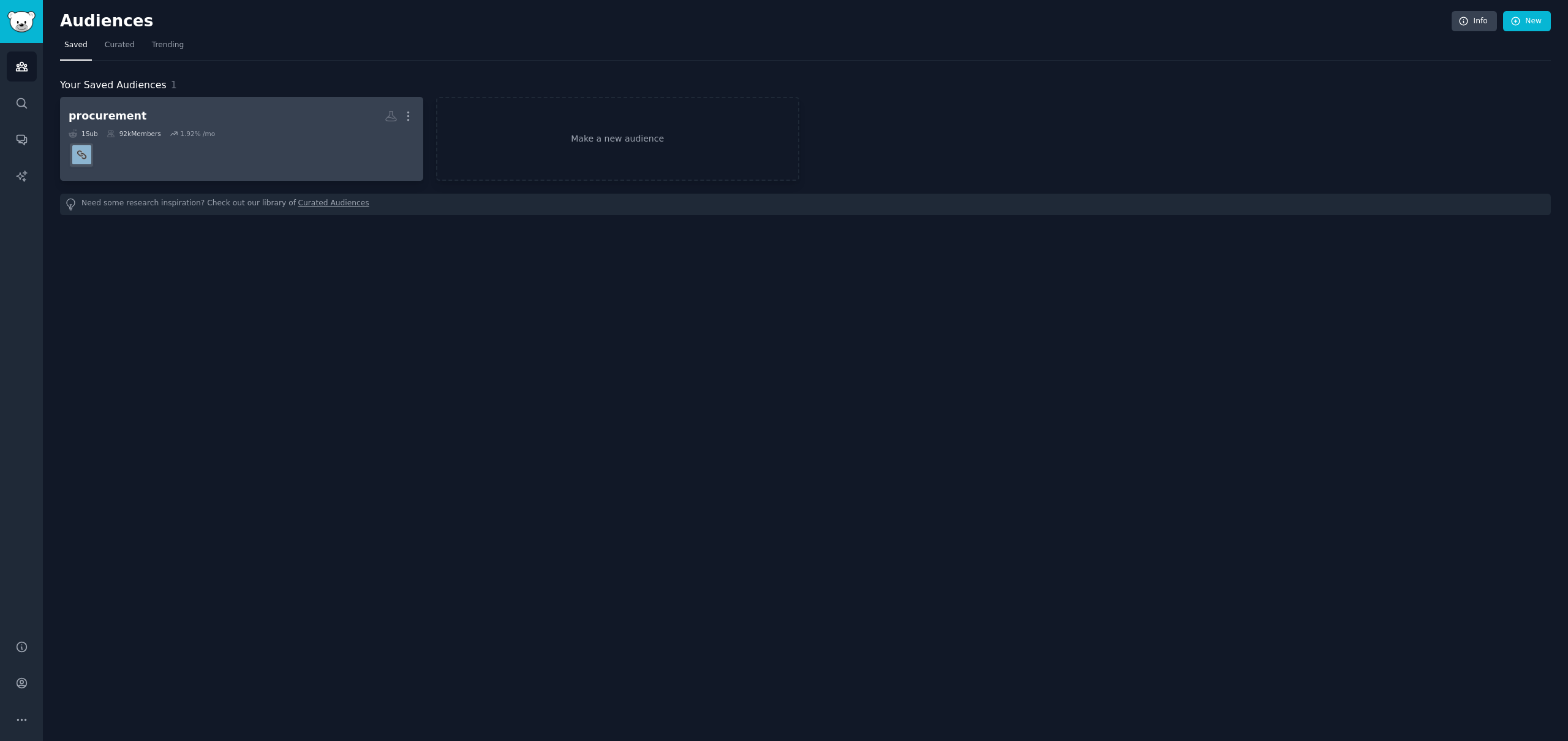
click at [202, 109] on h2 "procurement More" at bounding box center [242, 116] width 346 height 22
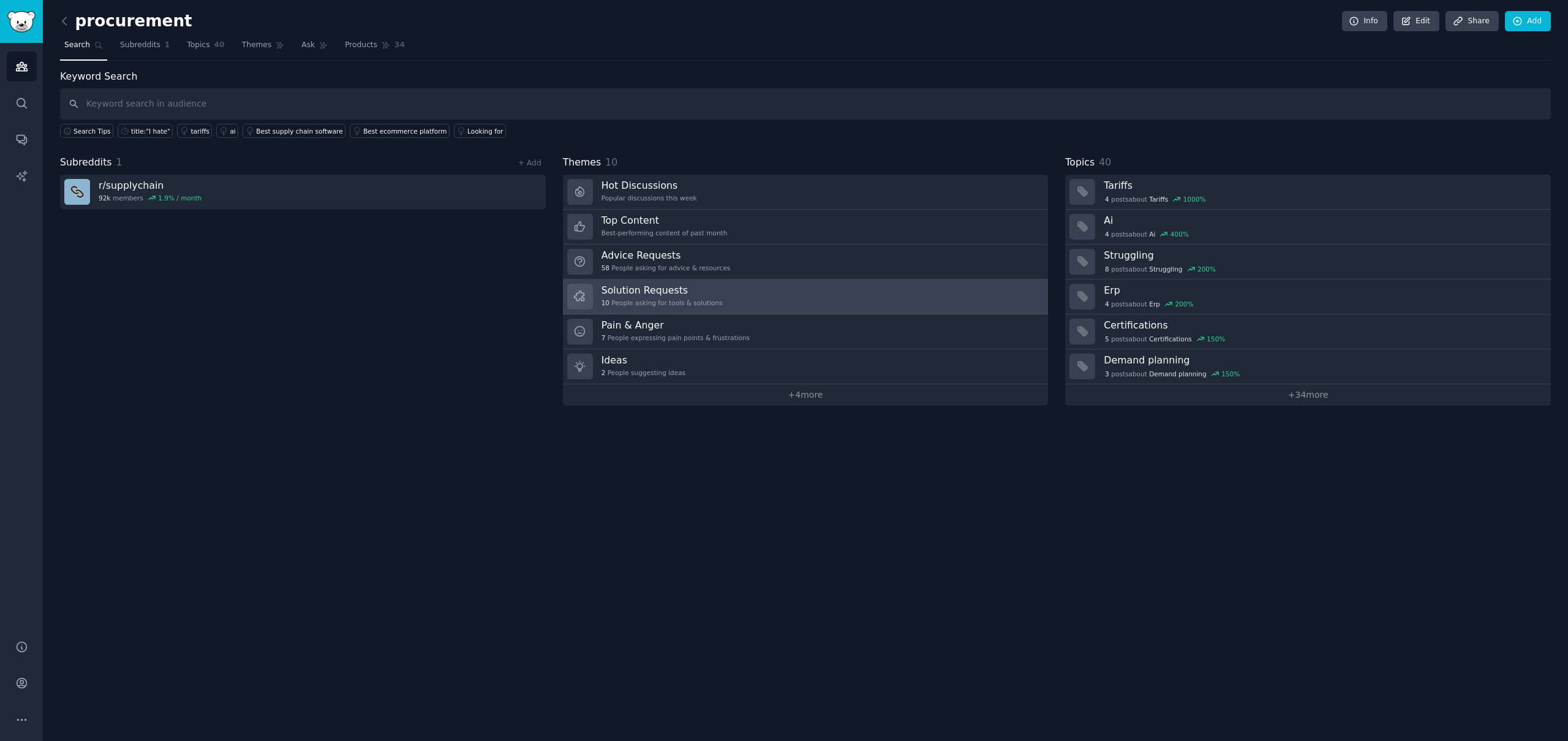
click at [725, 287] on link "Solution Requests 10 People asking for tools & solutions" at bounding box center [805, 296] width 486 height 35
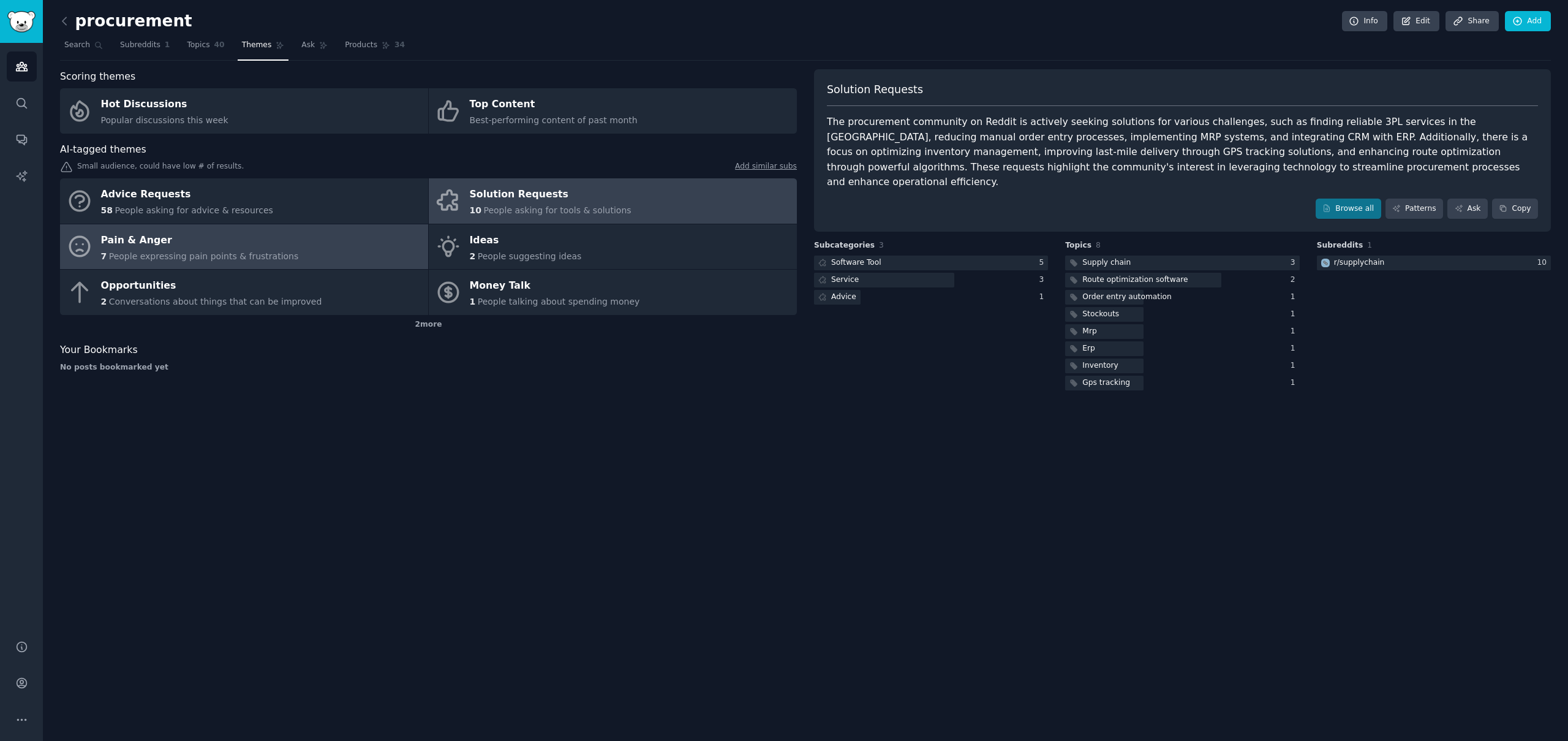
click at [252, 266] on link "Pain & Anger 7 People expressing pain points & frustrations" at bounding box center [243, 246] width 368 height 45
